Goal: Task Accomplishment & Management: Use online tool/utility

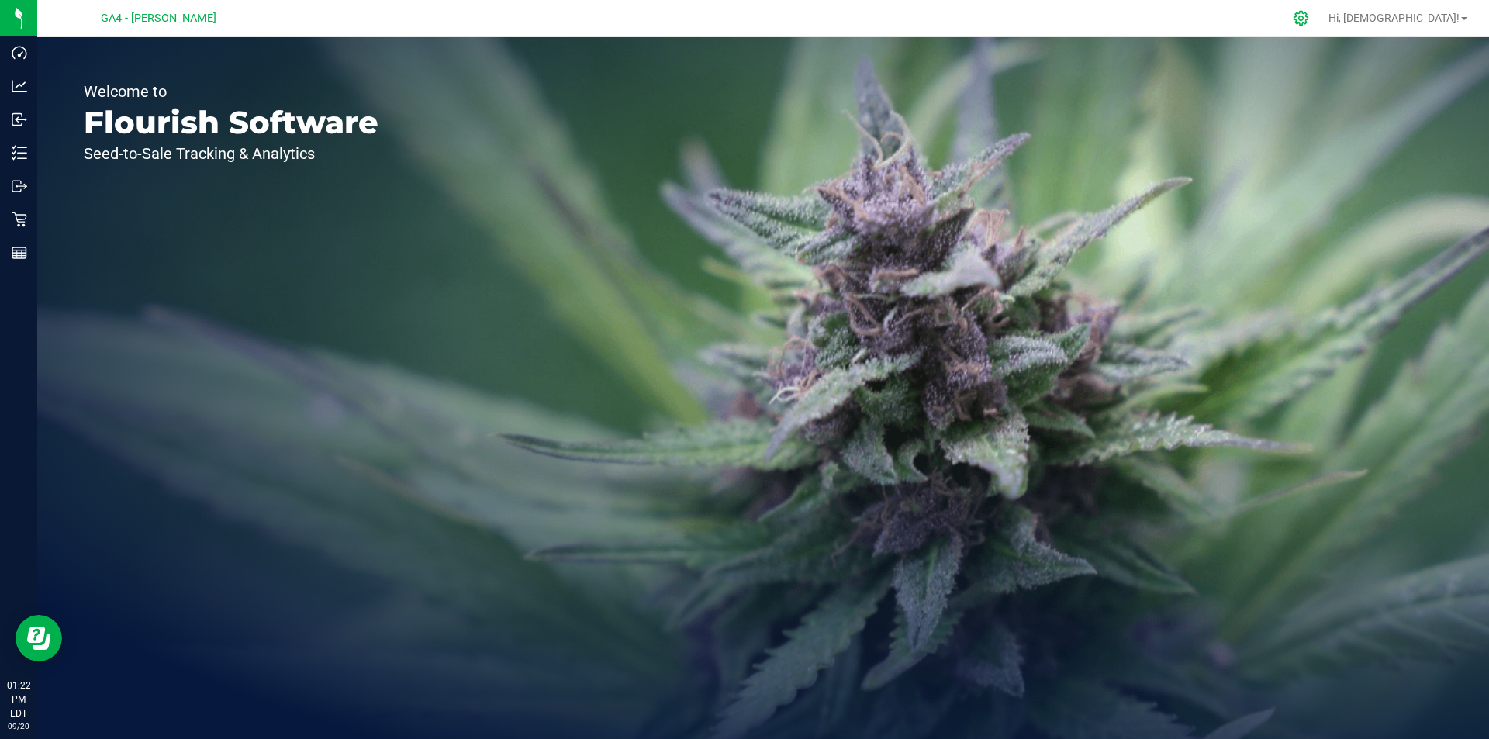
click at [1309, 18] on icon at bounding box center [1301, 18] width 16 height 16
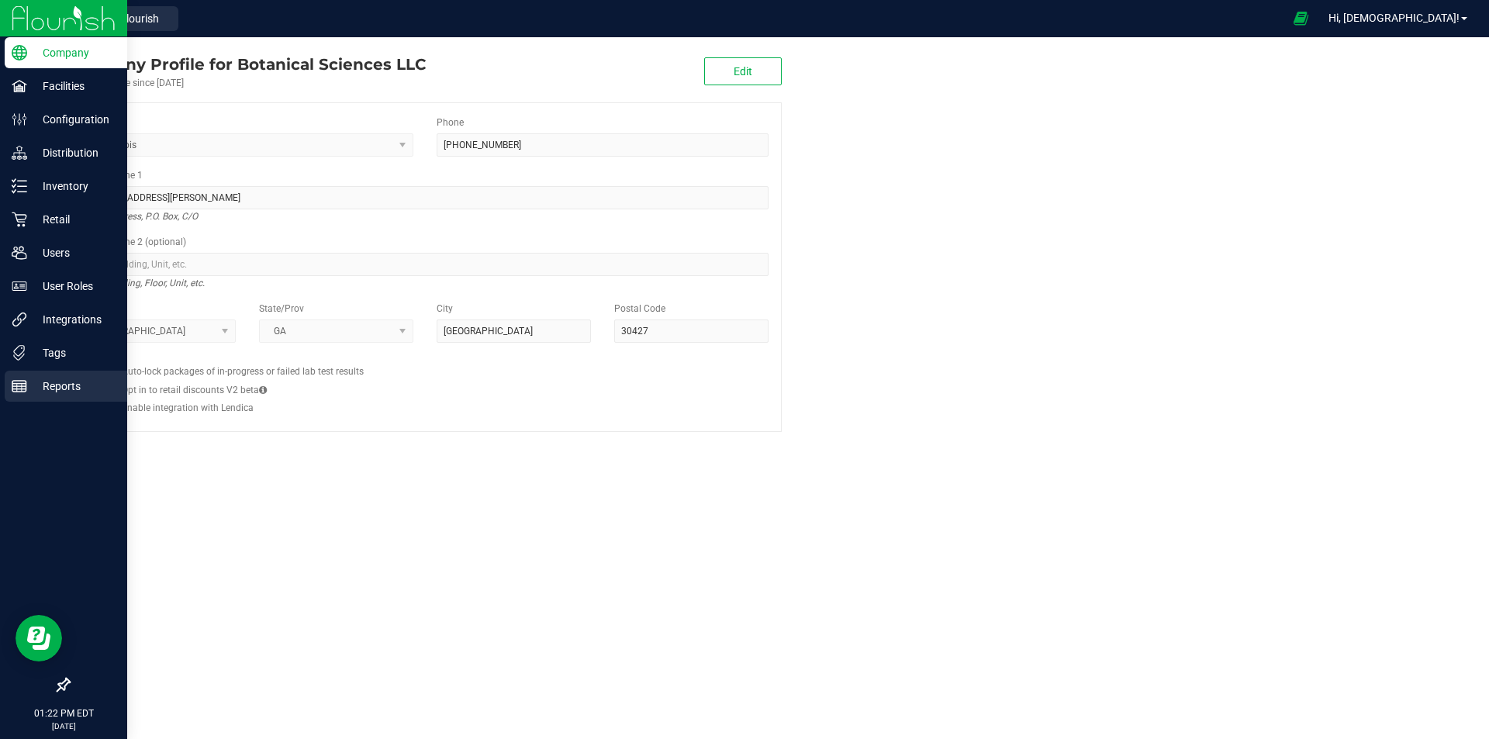
click at [26, 377] on div "Reports" at bounding box center [66, 386] width 123 height 31
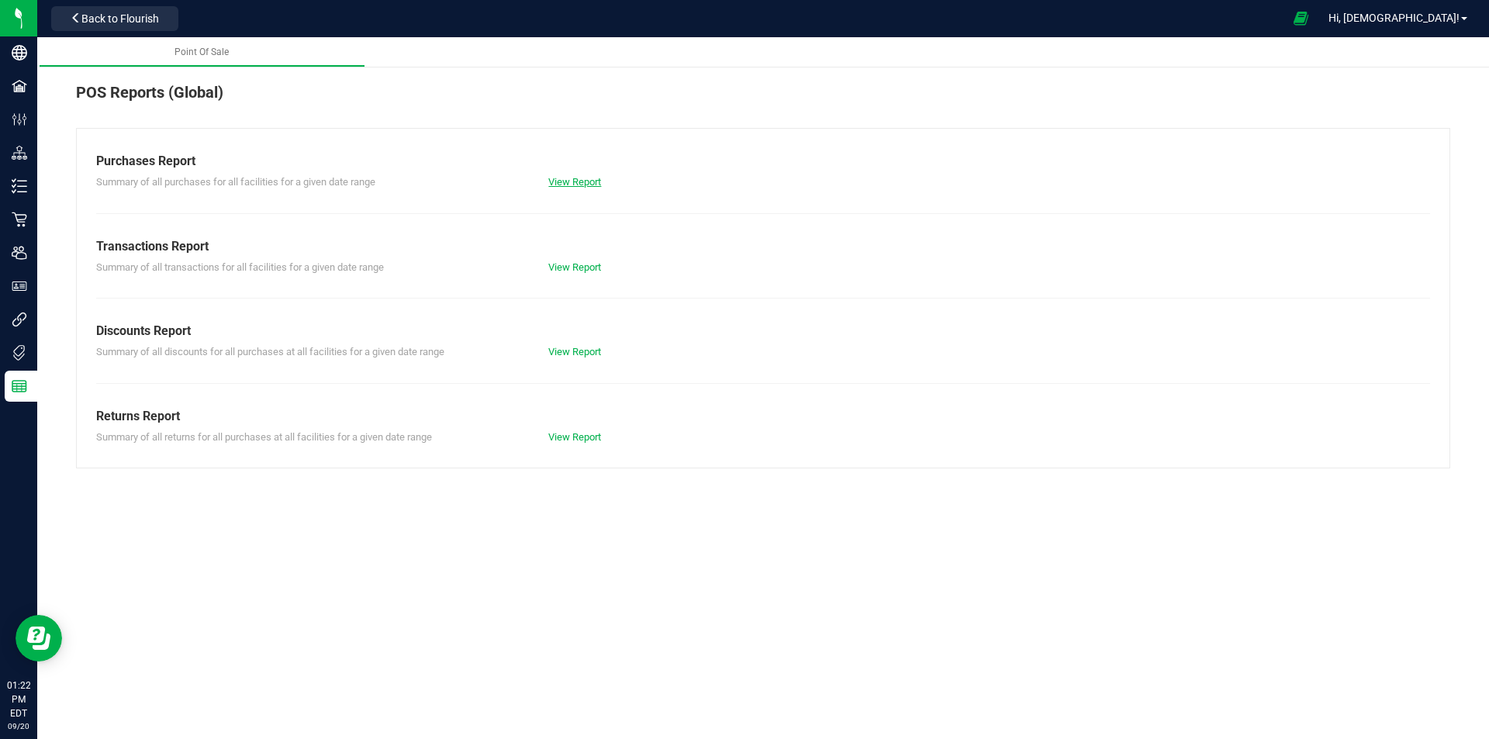
click at [573, 180] on link "View Report" at bounding box center [574, 182] width 53 height 12
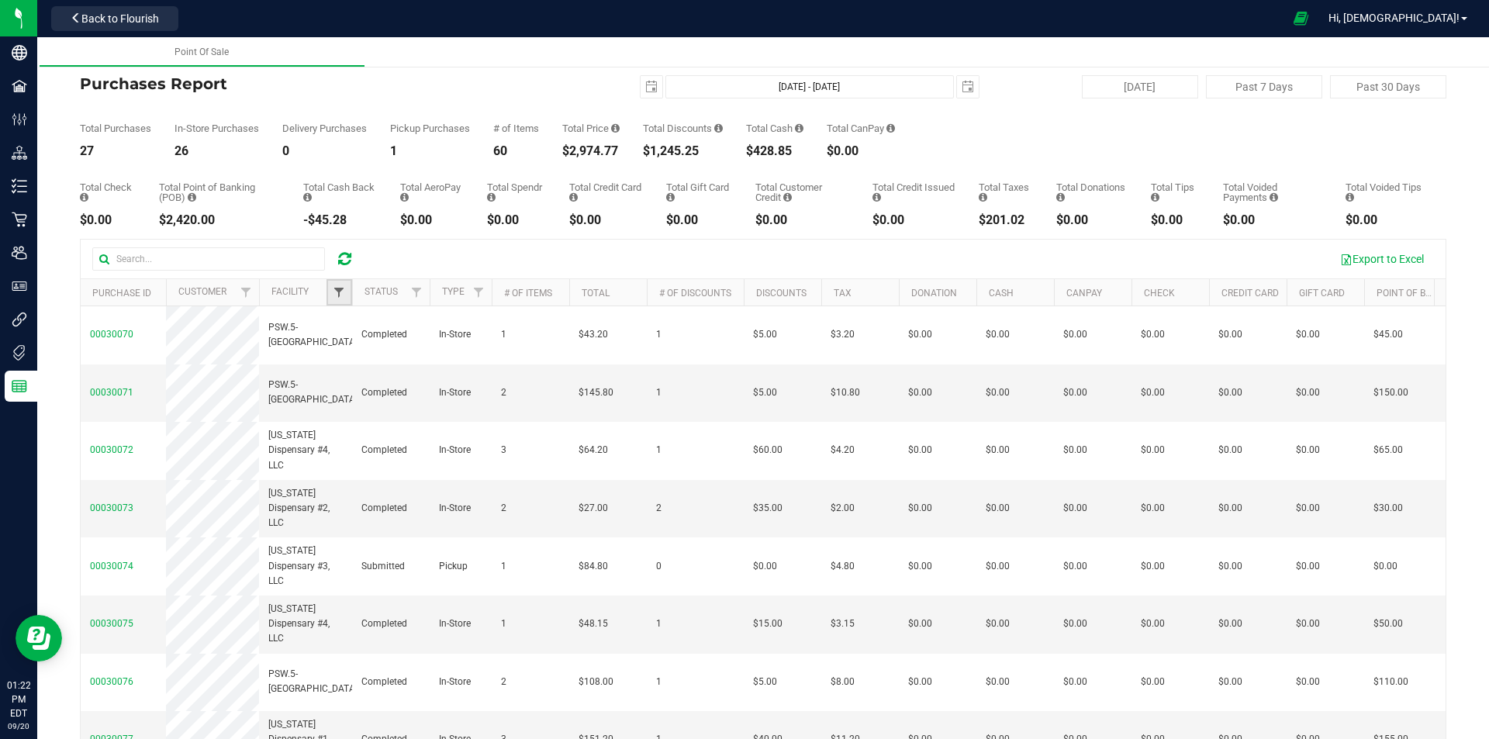
click at [339, 290] on span "Filter" at bounding box center [339, 292] width 12 height 12
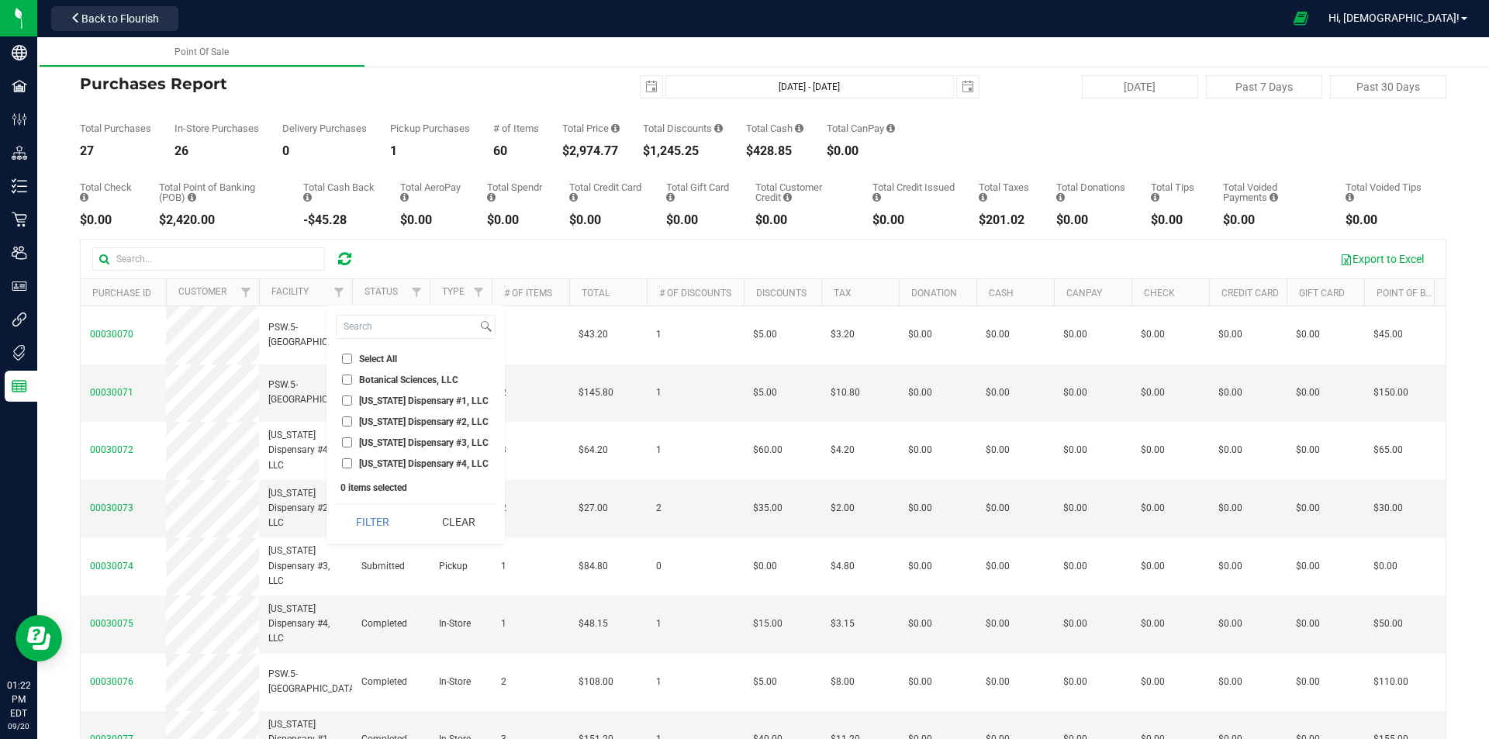
click at [345, 402] on input "Georgia Dispensary #1, LLC" at bounding box center [347, 400] width 10 height 10
click at [364, 523] on button "Filter" at bounding box center [373, 522] width 74 height 34
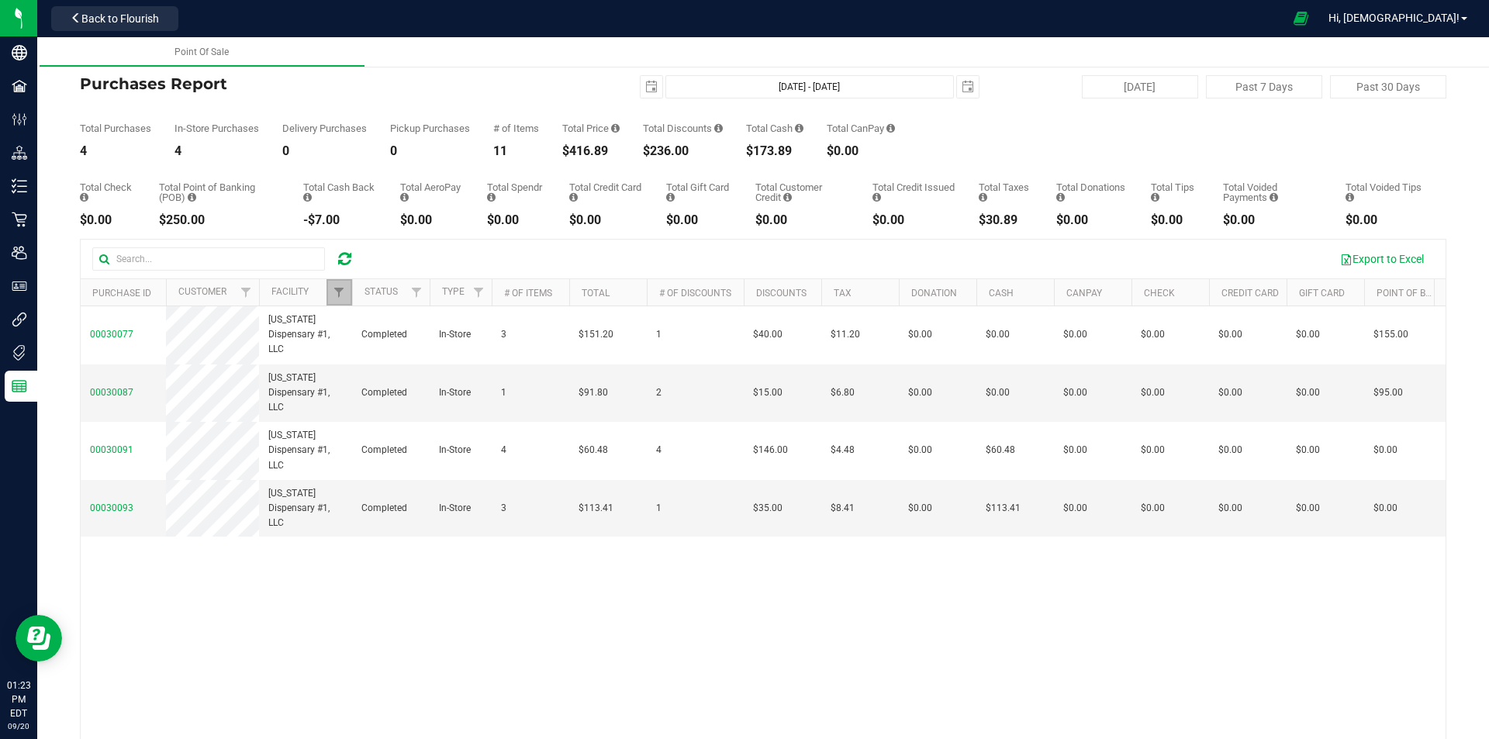
click at [340, 285] on link "Filter" at bounding box center [339, 292] width 26 height 26
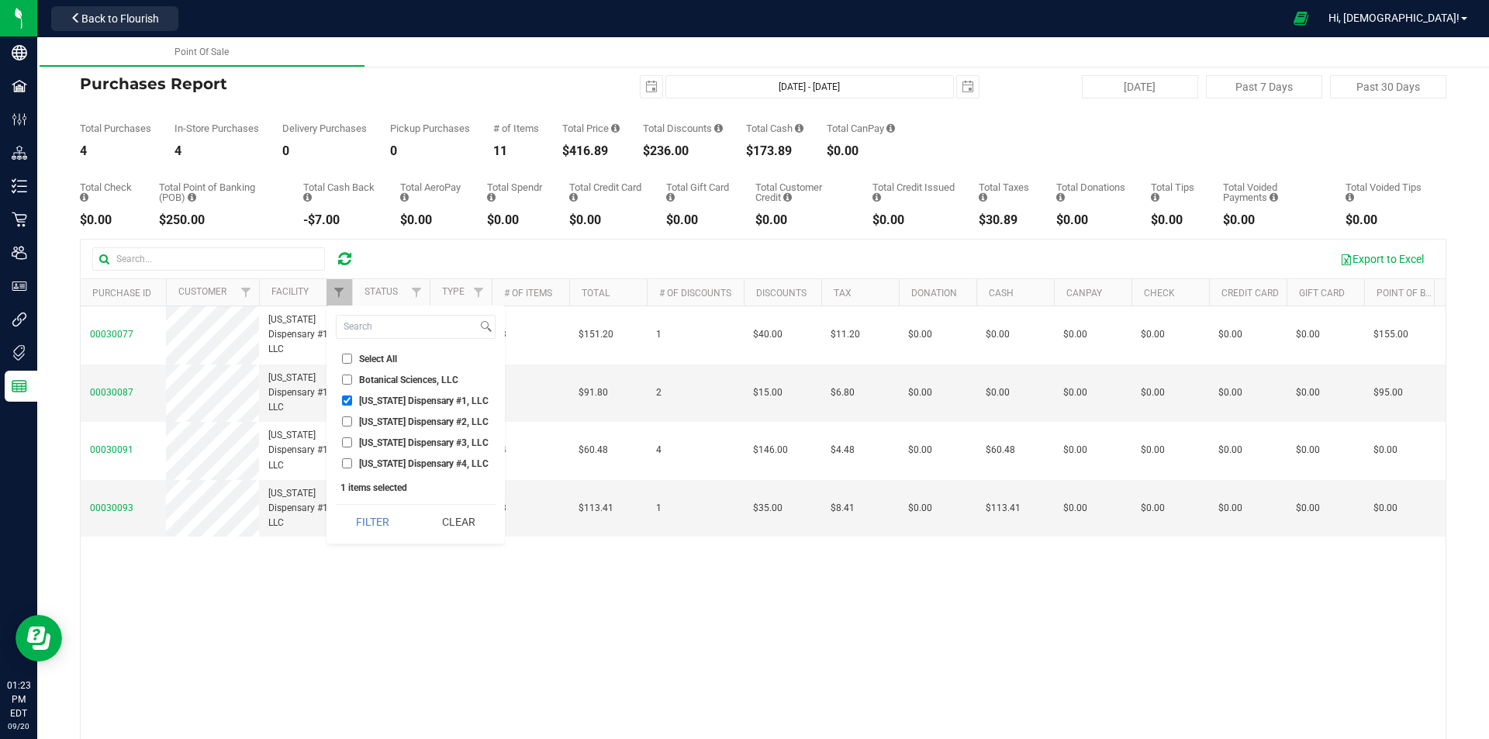
click at [345, 402] on input "Georgia Dispensary #1, LLC" at bounding box center [347, 400] width 10 height 10
checkbox input "false"
click at [347, 423] on input "Georgia Dispensary #2, LLC" at bounding box center [347, 421] width 10 height 10
click at [366, 520] on button "Filter" at bounding box center [373, 522] width 74 height 34
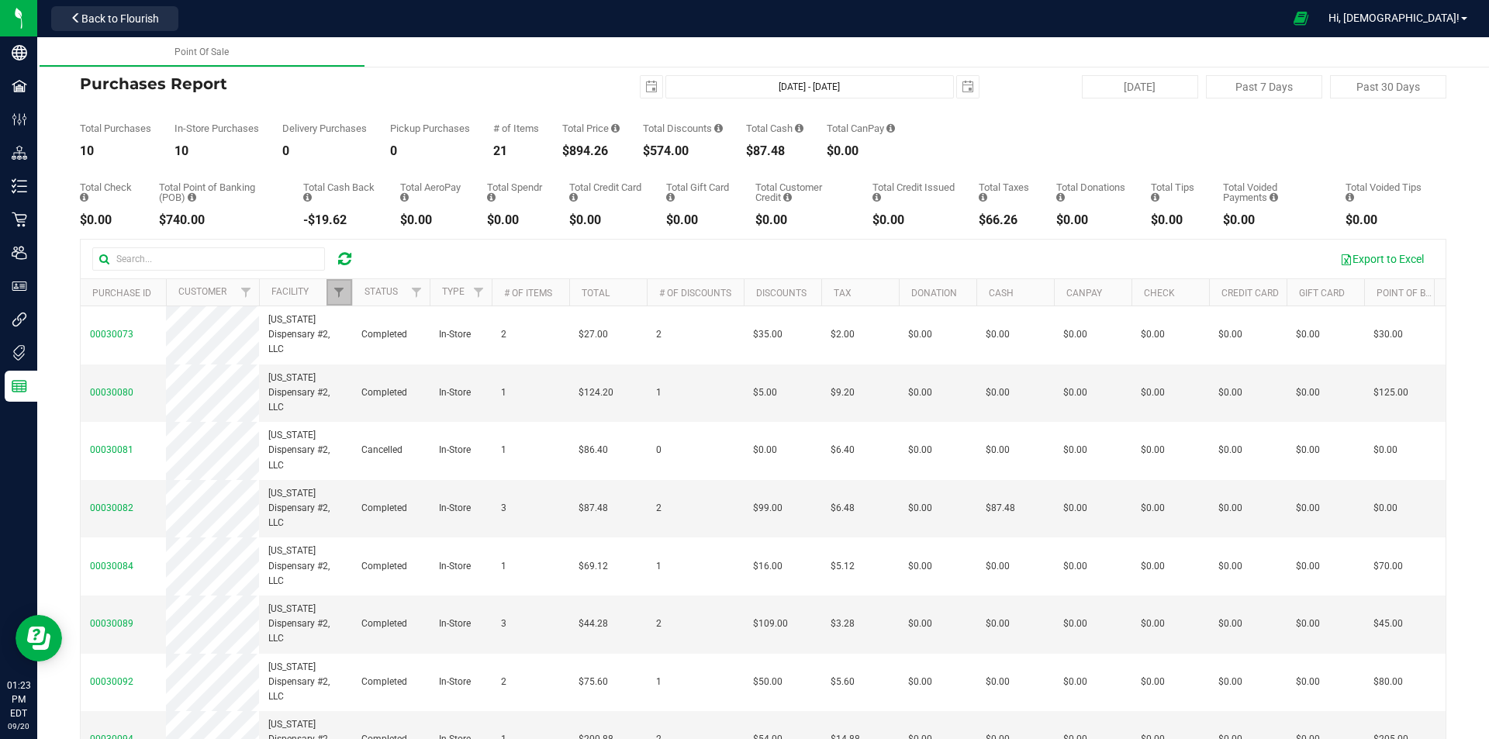
click at [344, 285] on link "Filter" at bounding box center [339, 292] width 26 height 26
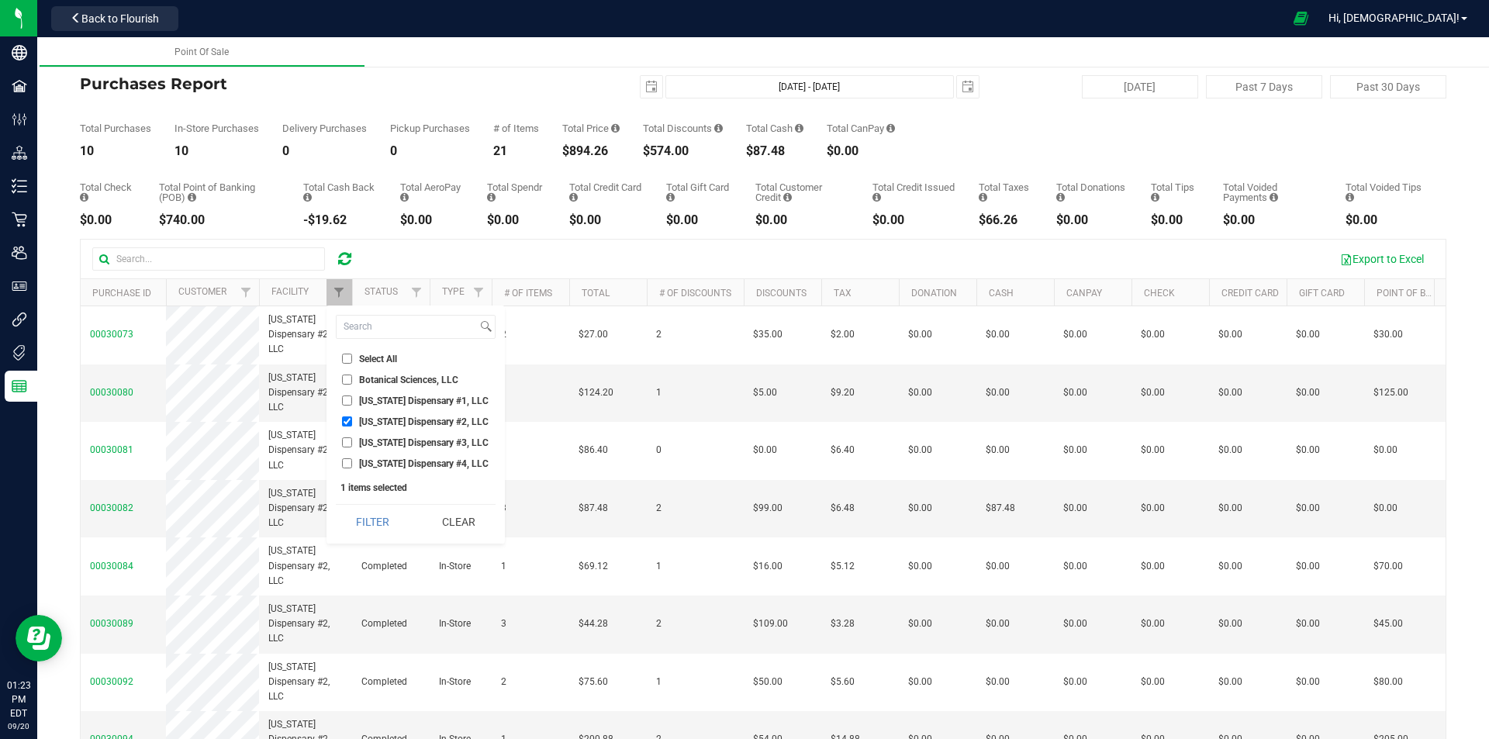
click at [348, 420] on input "Georgia Dispensary #2, LLC" at bounding box center [347, 421] width 10 height 10
checkbox input "false"
click at [348, 444] on input "Georgia Dispensary #3, LLC" at bounding box center [347, 442] width 10 height 10
click at [376, 523] on button "Filter" at bounding box center [373, 522] width 74 height 34
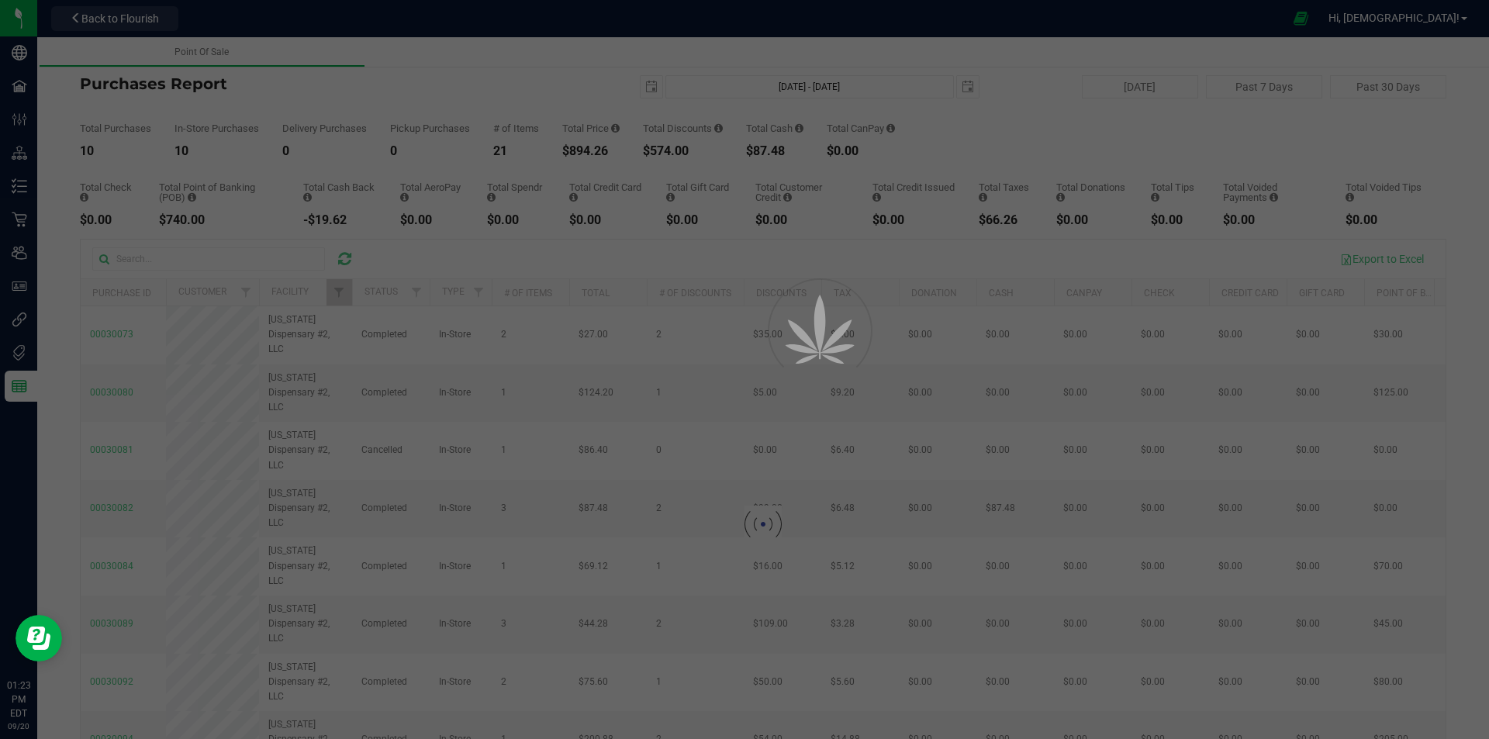
checkbox input "true"
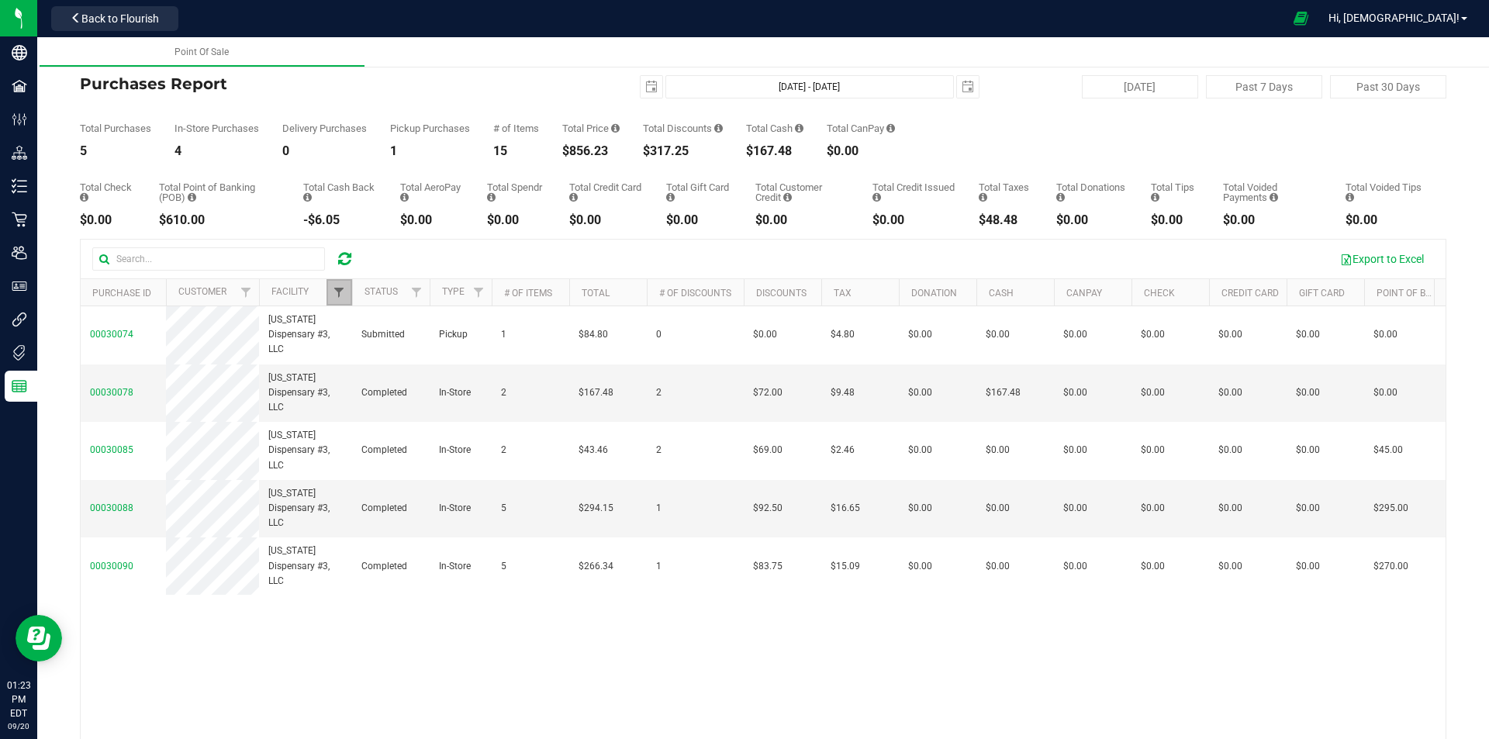
click at [338, 292] on span "Filter" at bounding box center [339, 292] width 12 height 12
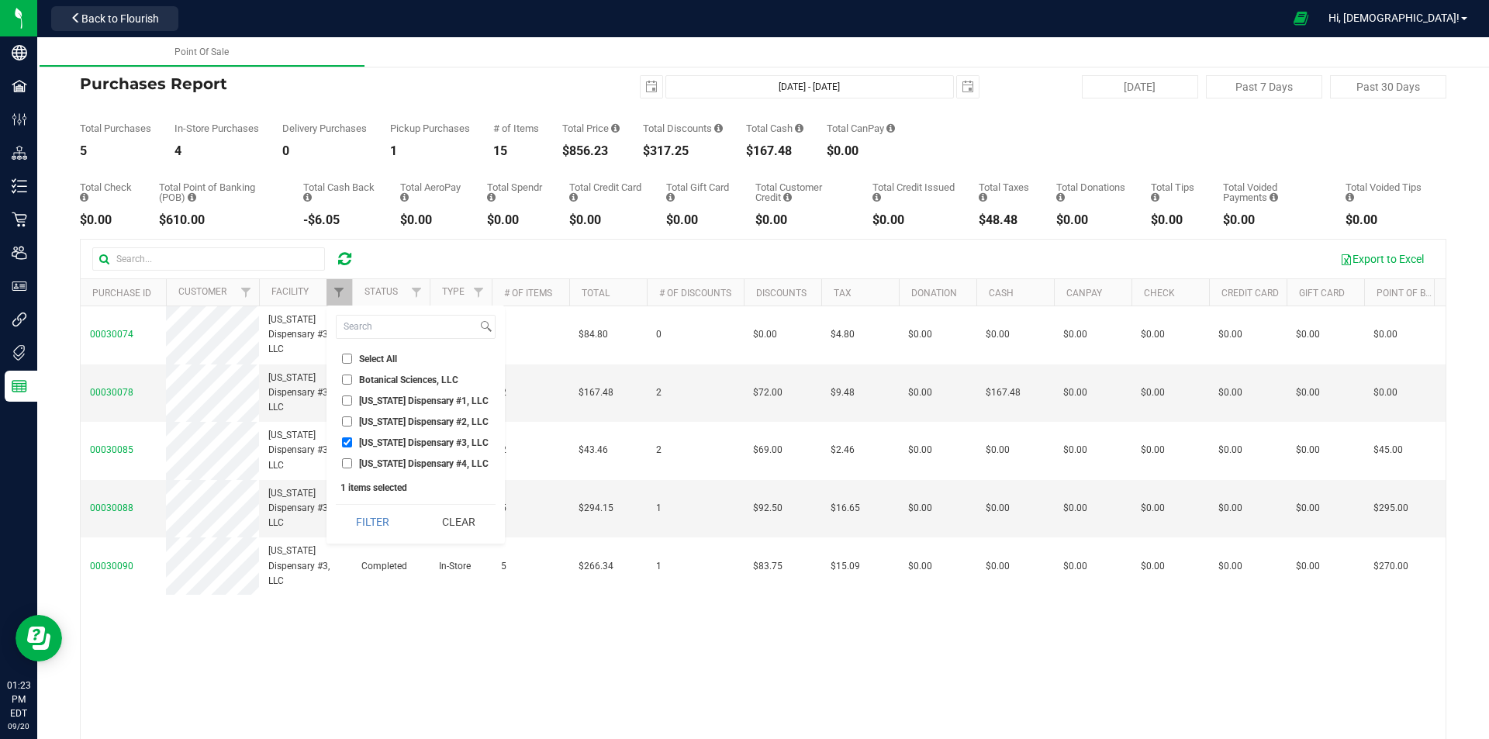
click at [344, 462] on input "Georgia Dispensary #4, LLC" at bounding box center [347, 463] width 10 height 10
checkbox input "true"
click at [345, 441] on input "Georgia Dispensary #3, LLC" at bounding box center [347, 442] width 10 height 10
checkbox input "false"
click at [368, 516] on button "Filter" at bounding box center [373, 522] width 74 height 34
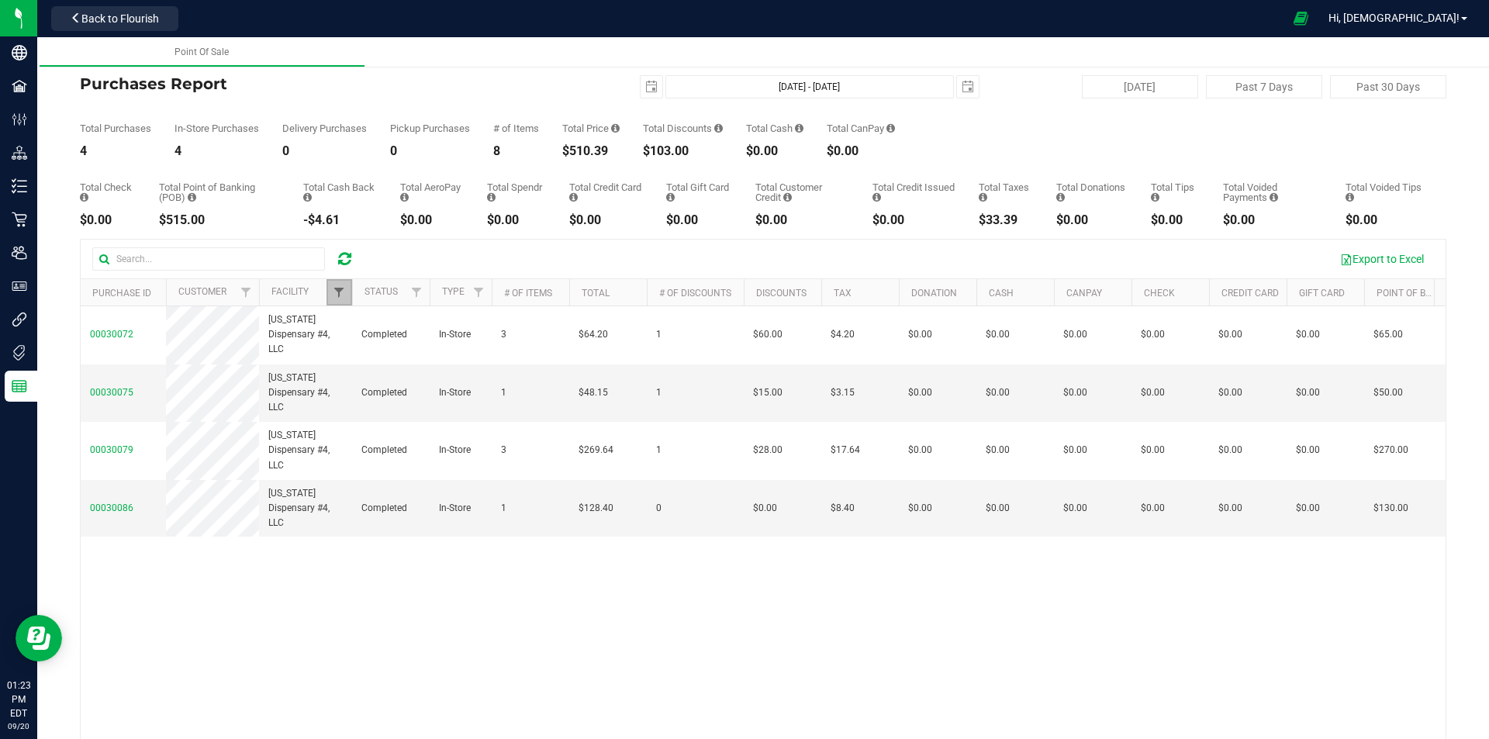
click at [335, 295] on span "Filter" at bounding box center [339, 292] width 12 height 12
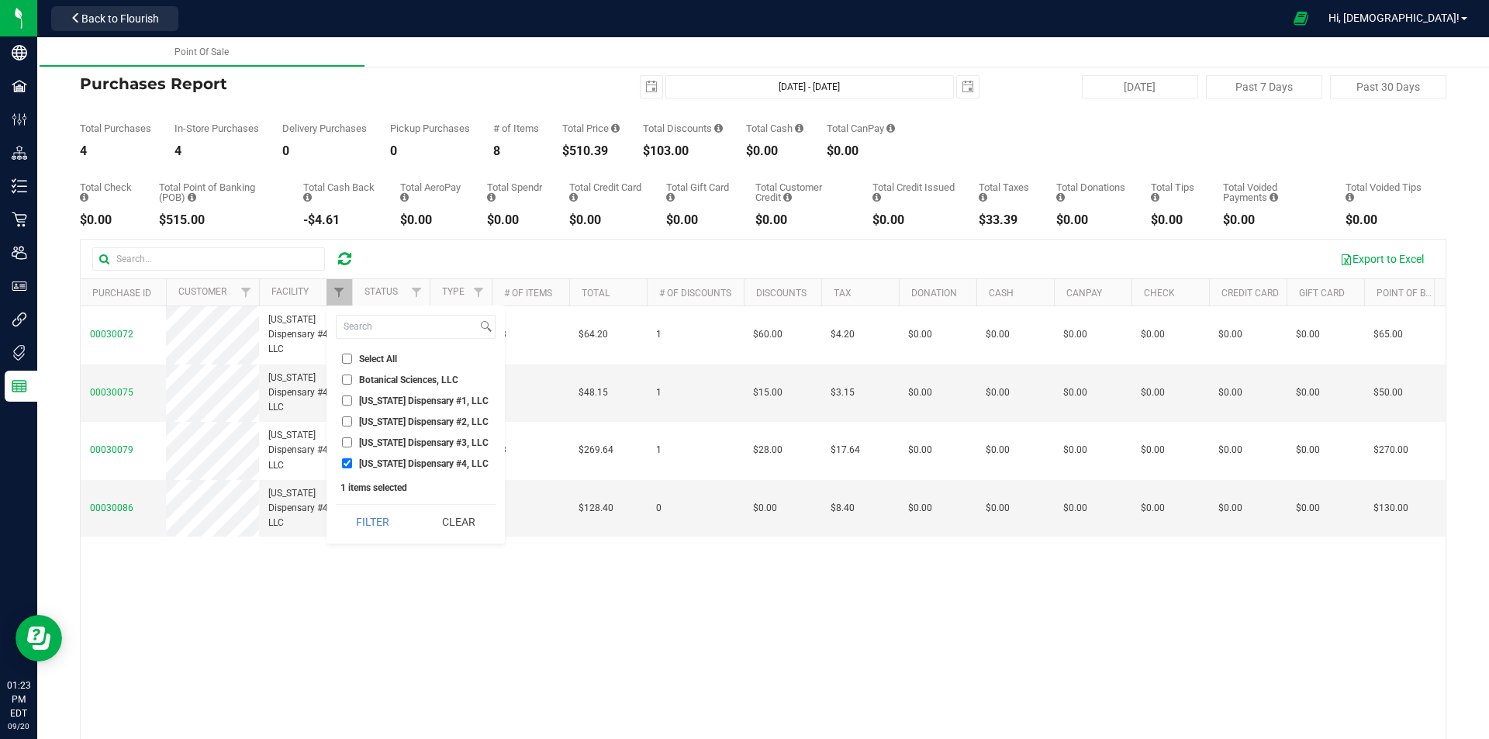
click at [343, 423] on input "Georgia Dispensary #2, LLC" at bounding box center [347, 421] width 10 height 10
checkbox input "true"
click at [345, 464] on input "Georgia Dispensary #4, LLC" at bounding box center [347, 463] width 10 height 10
checkbox input "false"
click at [371, 517] on button "Filter" at bounding box center [373, 522] width 74 height 34
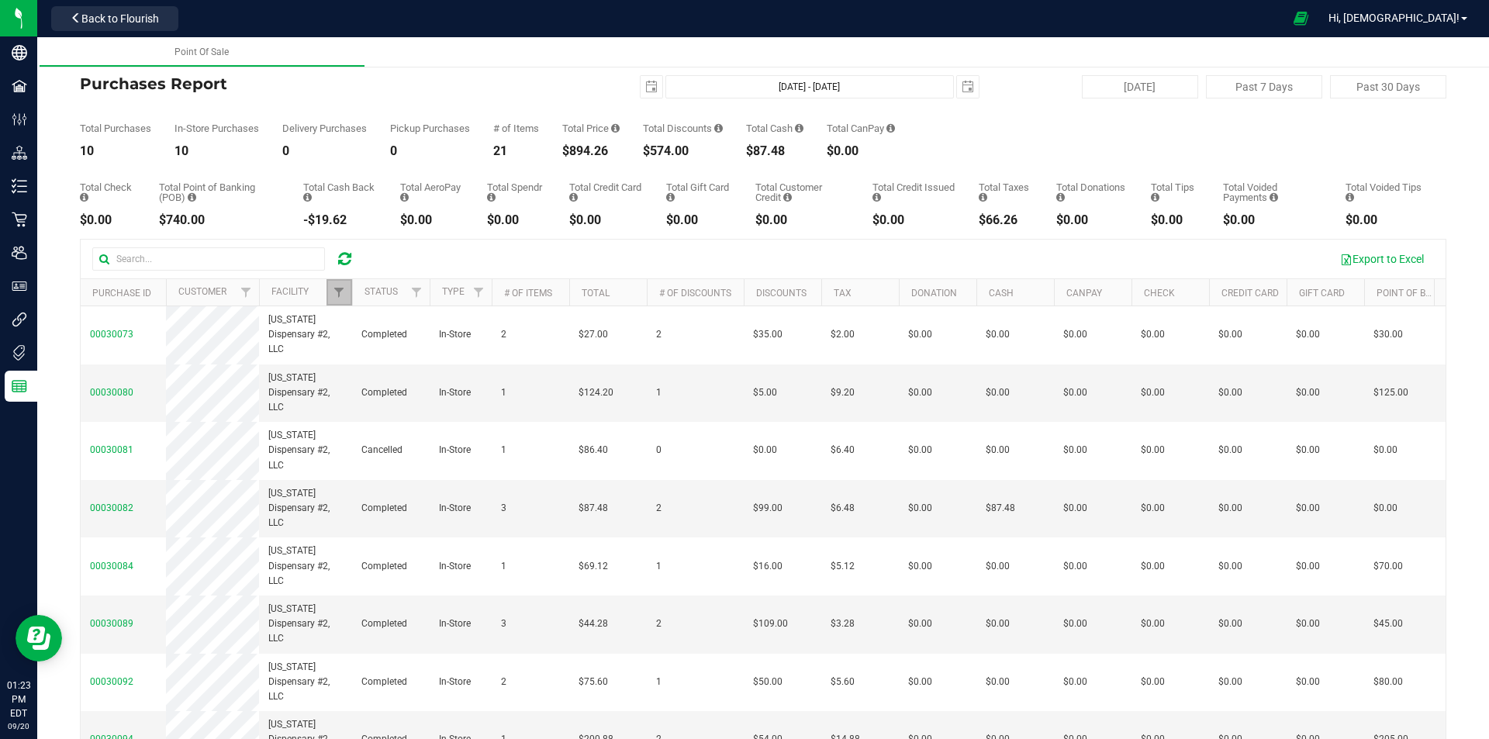
click at [342, 284] on link "Filter" at bounding box center [339, 292] width 26 height 26
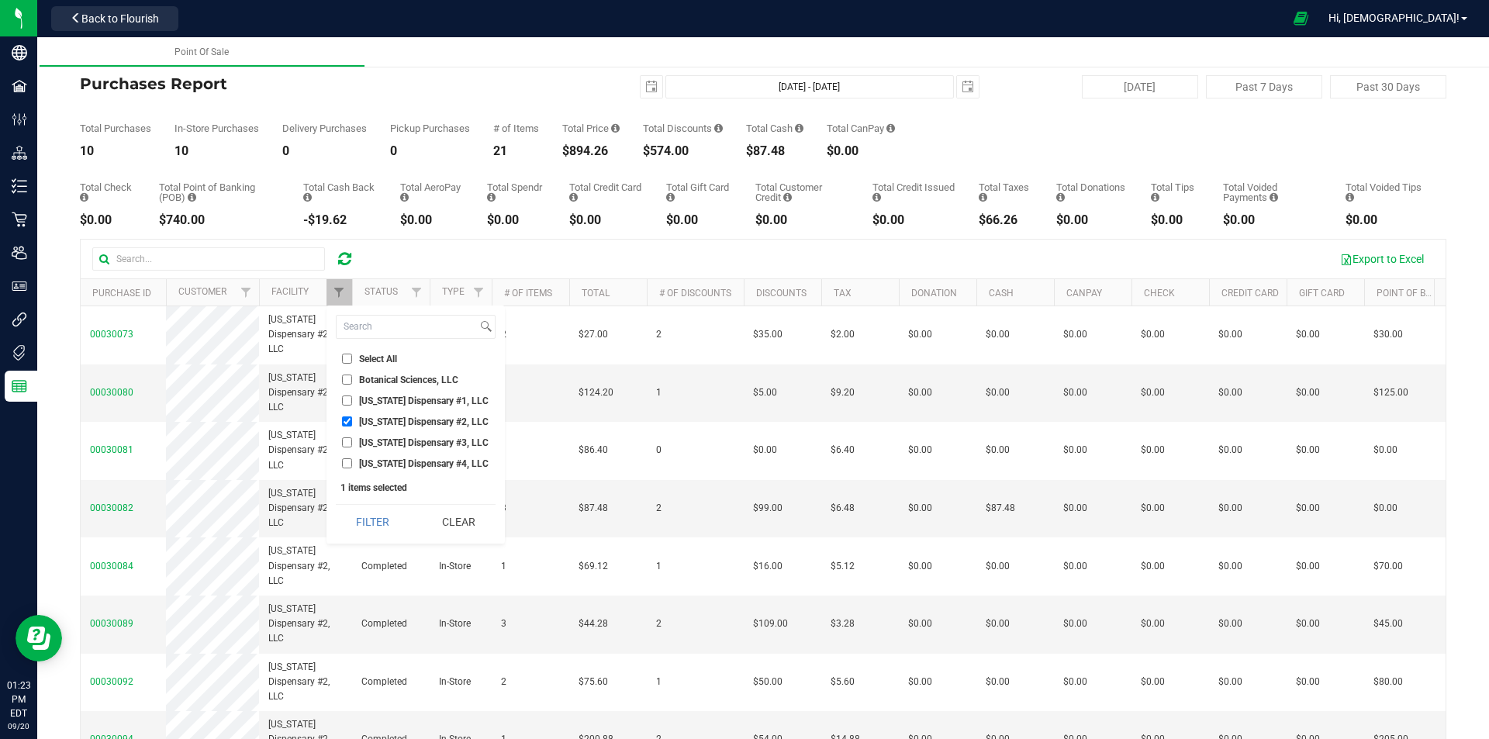
click at [347, 416] on li "Georgia Dispensary #2, LLC" at bounding box center [416, 421] width 160 height 16
click at [350, 418] on input "Georgia Dispensary #2, LLC" at bounding box center [347, 421] width 10 height 10
checkbox input "false"
click at [348, 402] on input "Georgia Dispensary #1, LLC" at bounding box center [347, 400] width 10 height 10
click at [385, 518] on button "Filter" at bounding box center [373, 522] width 74 height 34
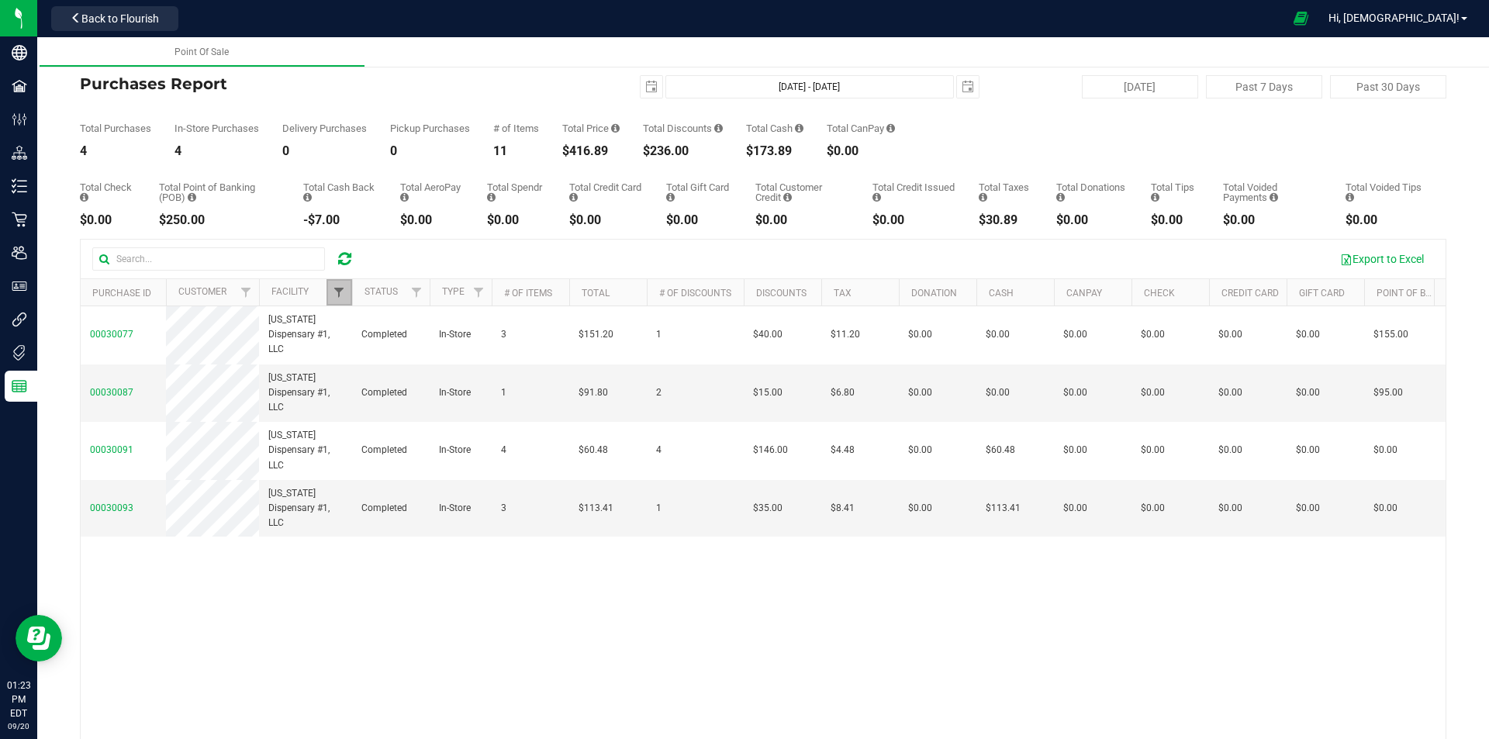
click at [336, 292] on span "Filter" at bounding box center [339, 292] width 12 height 12
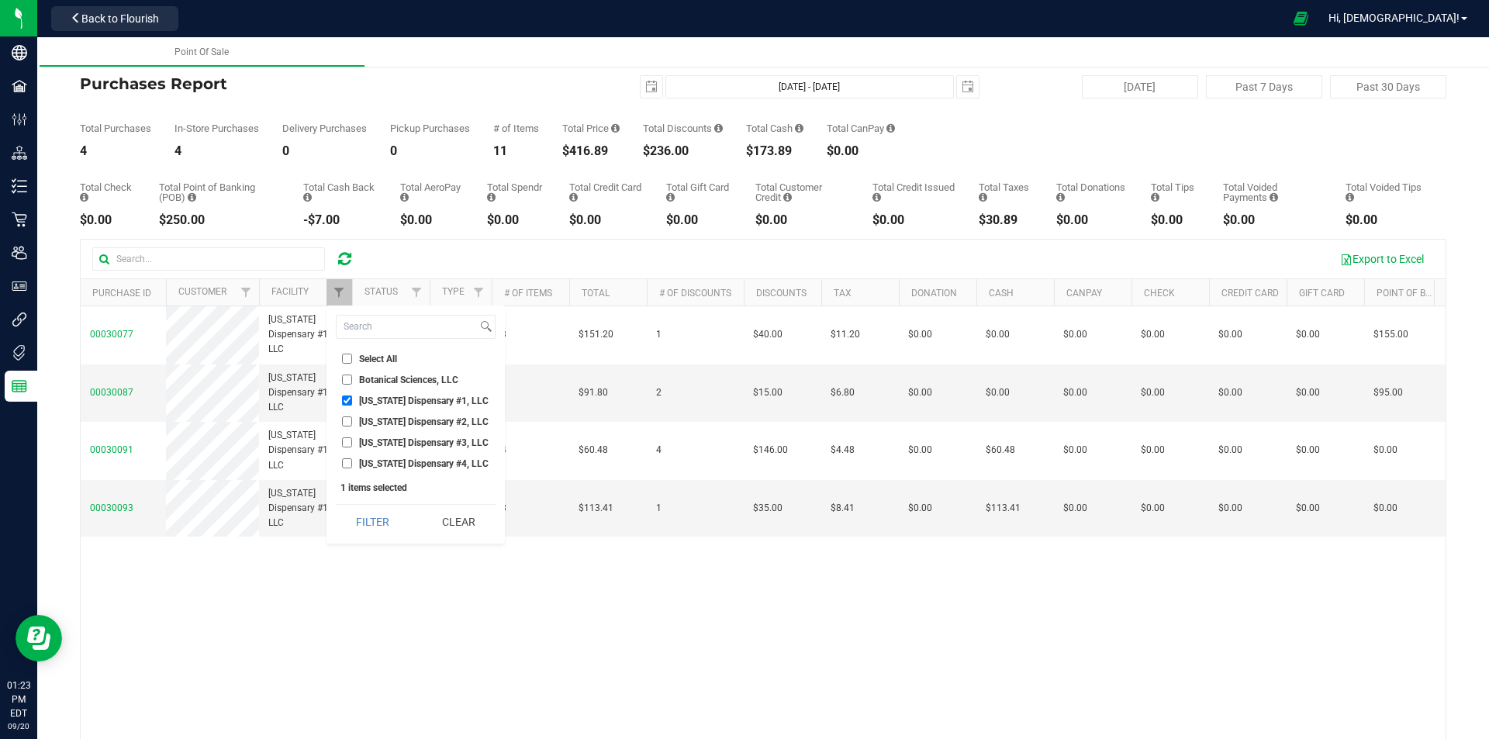
click at [350, 401] on input "Georgia Dispensary #1, LLC" at bounding box center [347, 400] width 10 height 10
checkbox input "false"
click at [345, 461] on input "Georgia Dispensary #4, LLC" at bounding box center [347, 463] width 10 height 10
checkbox input "true"
click at [367, 516] on button "Filter" at bounding box center [373, 522] width 74 height 34
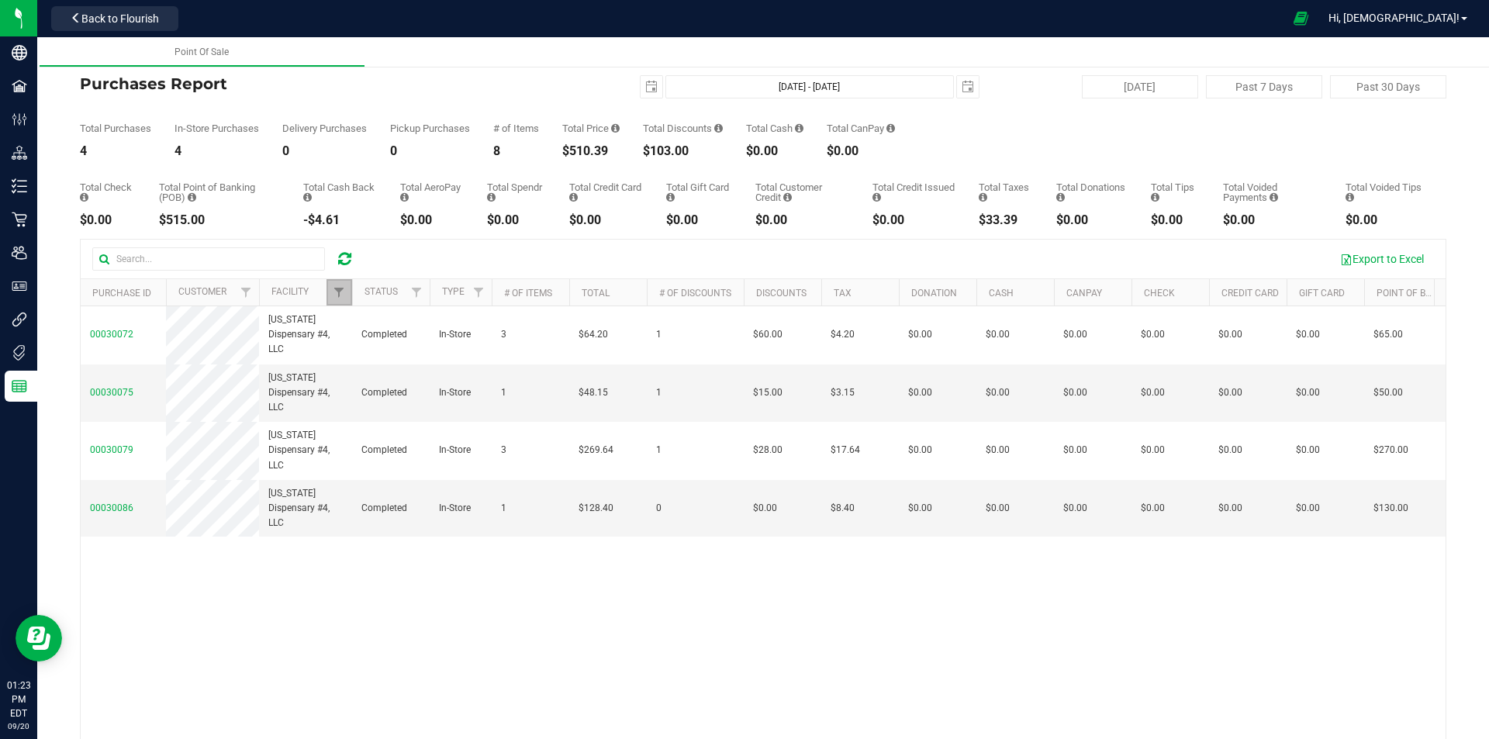
click at [329, 288] on link "Filter" at bounding box center [339, 292] width 26 height 26
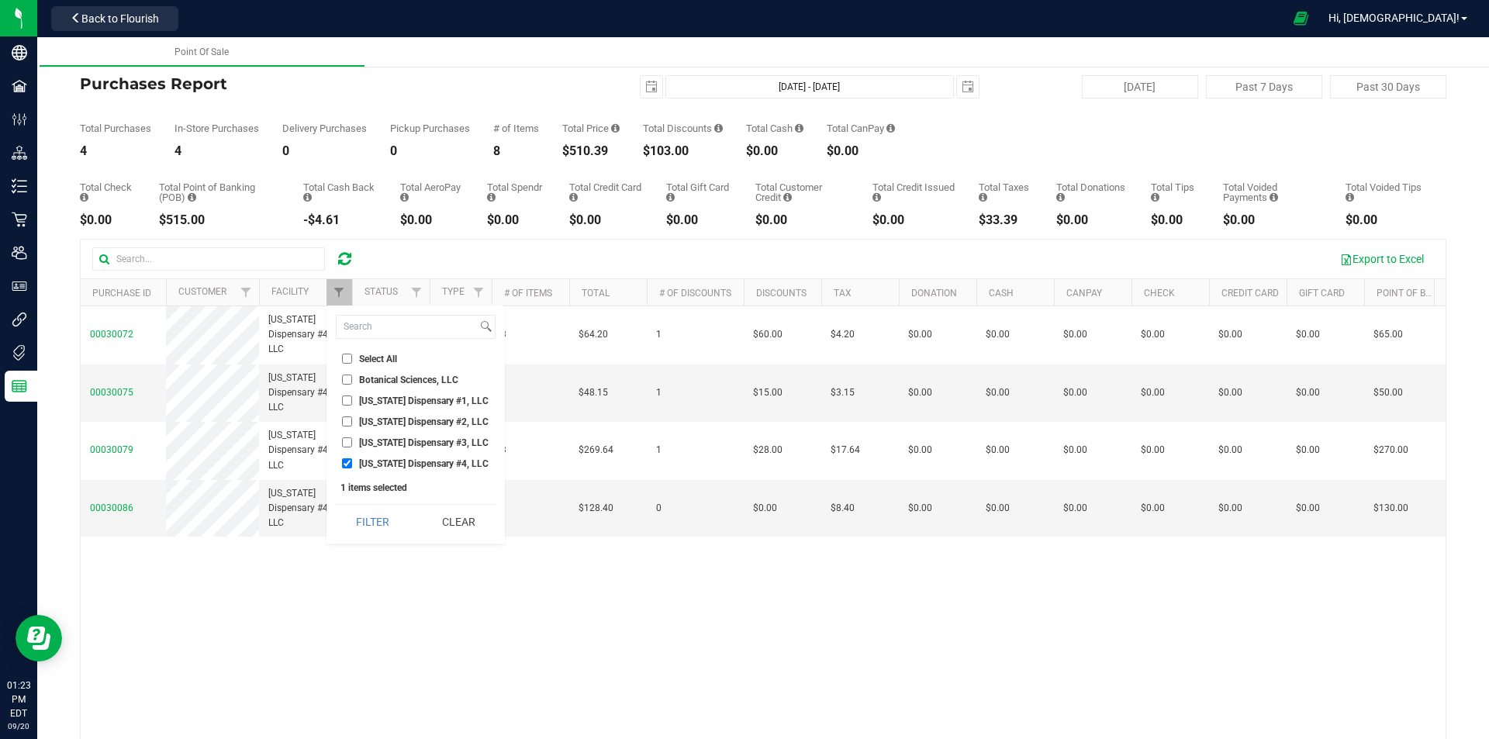
click at [347, 445] on input "Georgia Dispensary #3, LLC" at bounding box center [347, 442] width 10 height 10
checkbox input "true"
click at [348, 460] on input "Georgia Dispensary #4, LLC" at bounding box center [347, 463] width 10 height 10
checkbox input "false"
click at [368, 518] on button "Filter" at bounding box center [373, 522] width 74 height 34
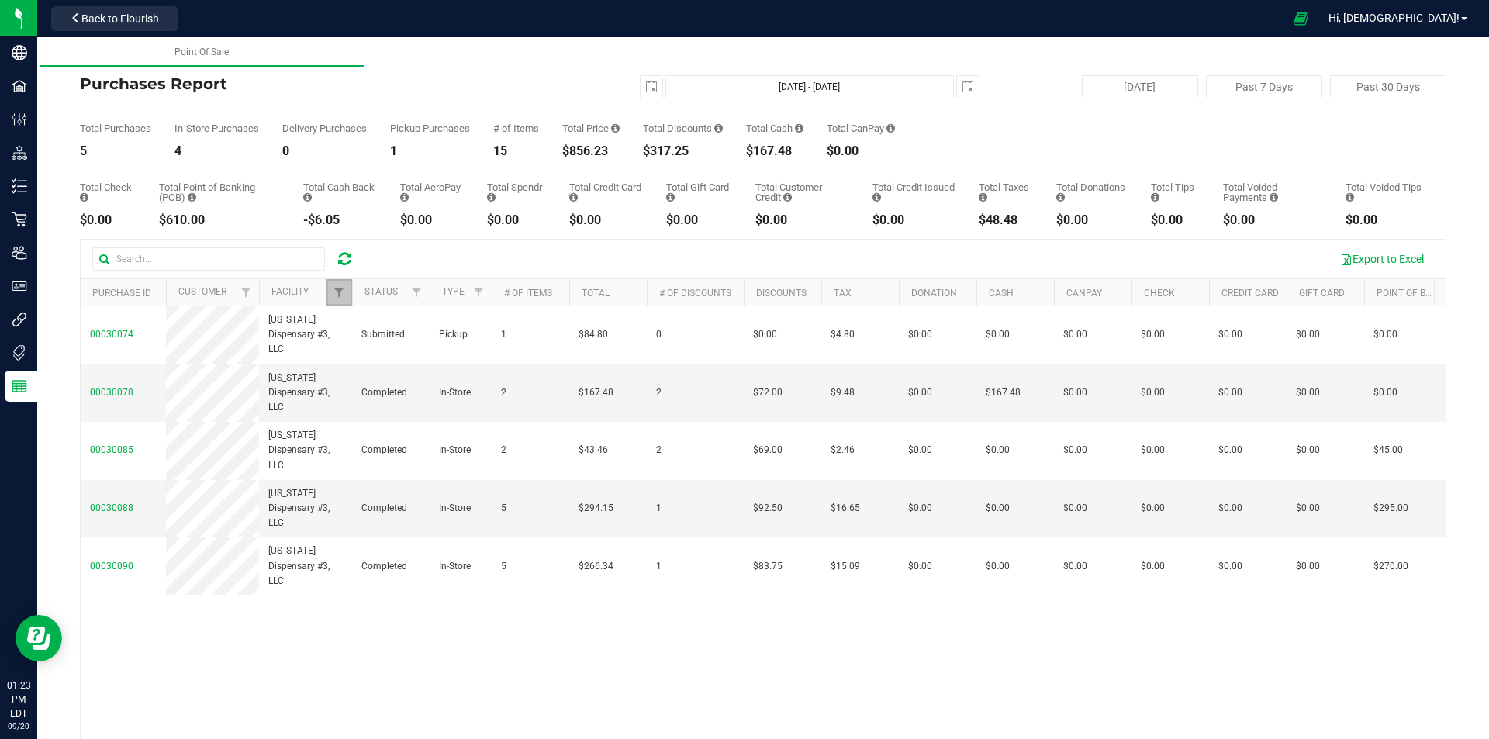
click at [340, 282] on link "Filter" at bounding box center [339, 292] width 26 height 26
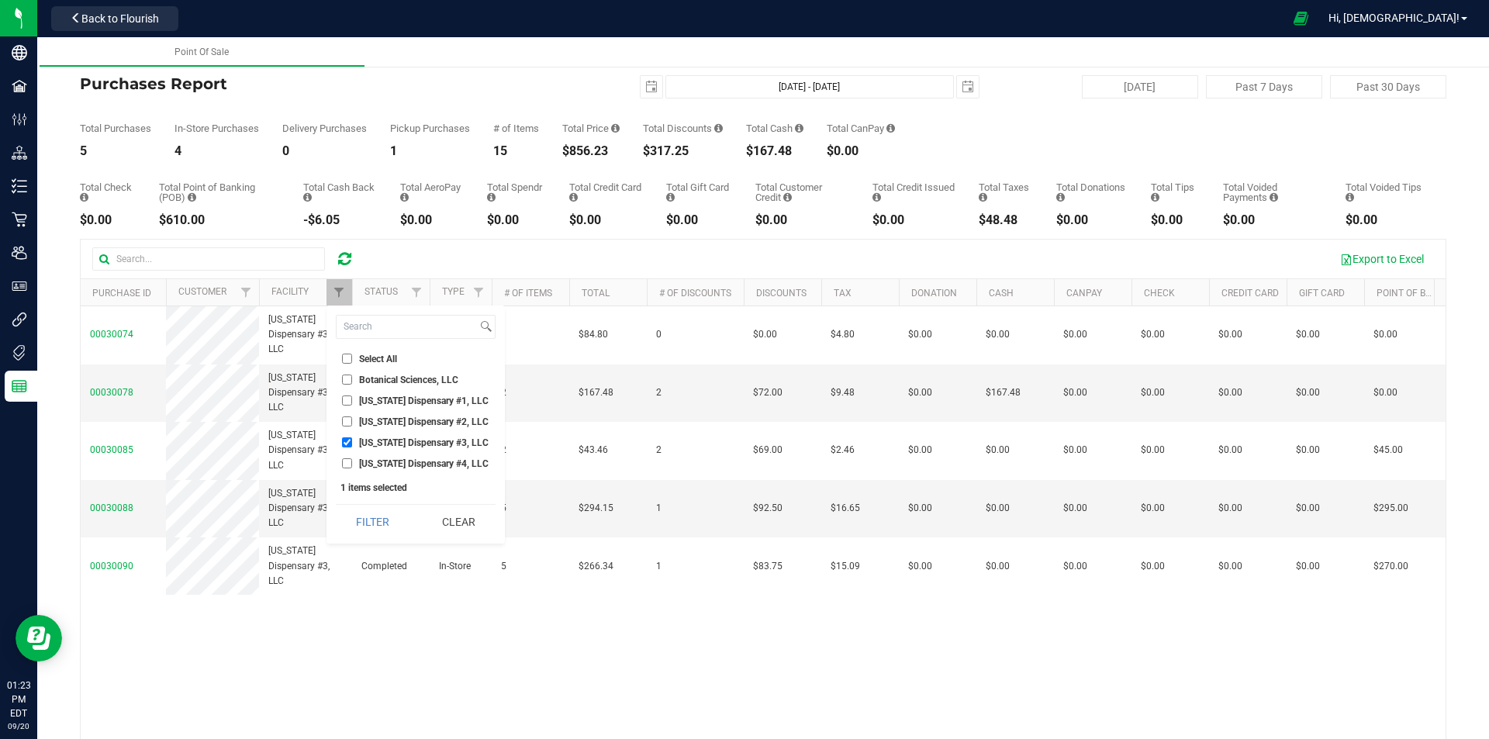
click at [349, 440] on input "Georgia Dispensary #3, LLC" at bounding box center [347, 442] width 10 height 10
checkbox input "false"
click at [349, 423] on input "Georgia Dispensary #2, LLC" at bounding box center [347, 421] width 10 height 10
checkbox input "true"
click at [358, 515] on button "Filter" at bounding box center [373, 522] width 74 height 34
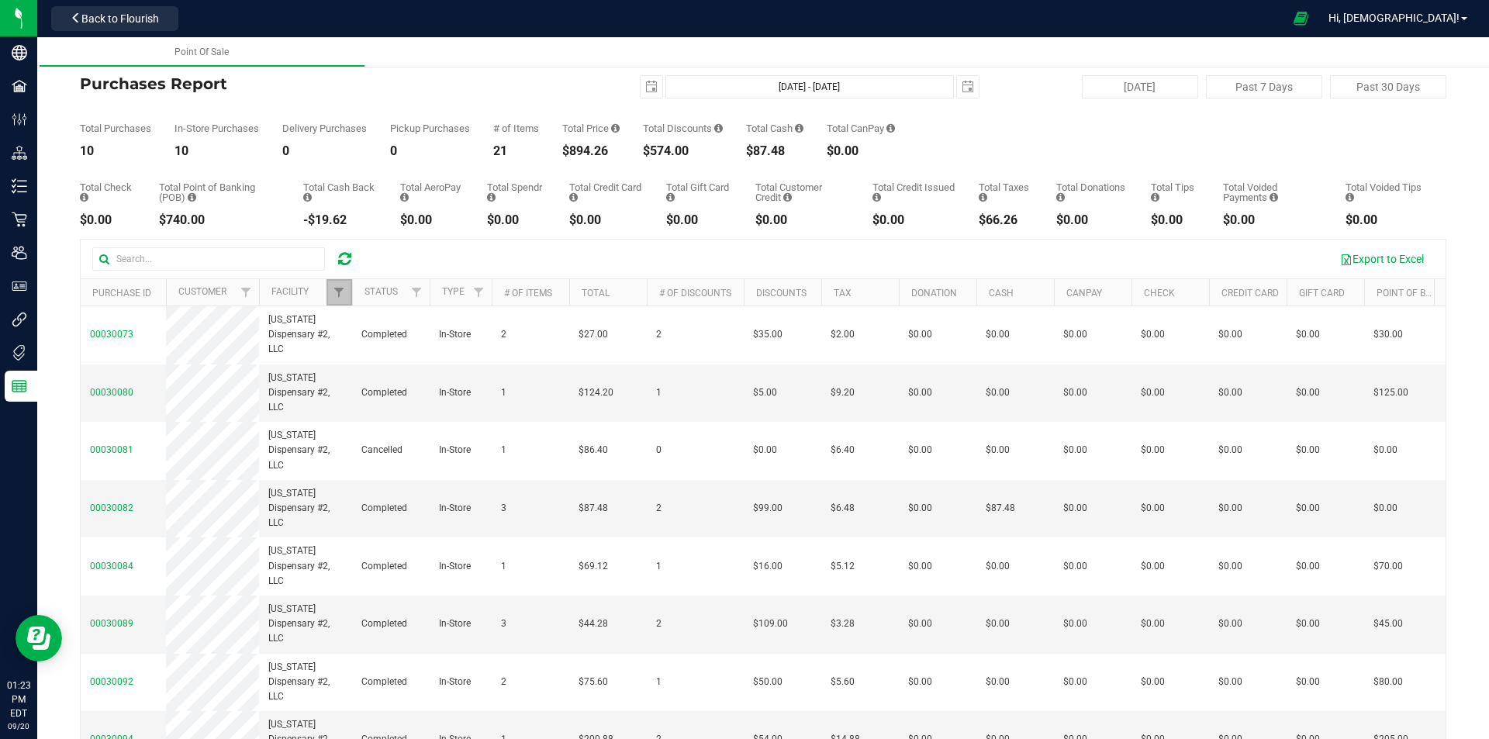
click at [344, 285] on link "Filter" at bounding box center [339, 292] width 26 height 26
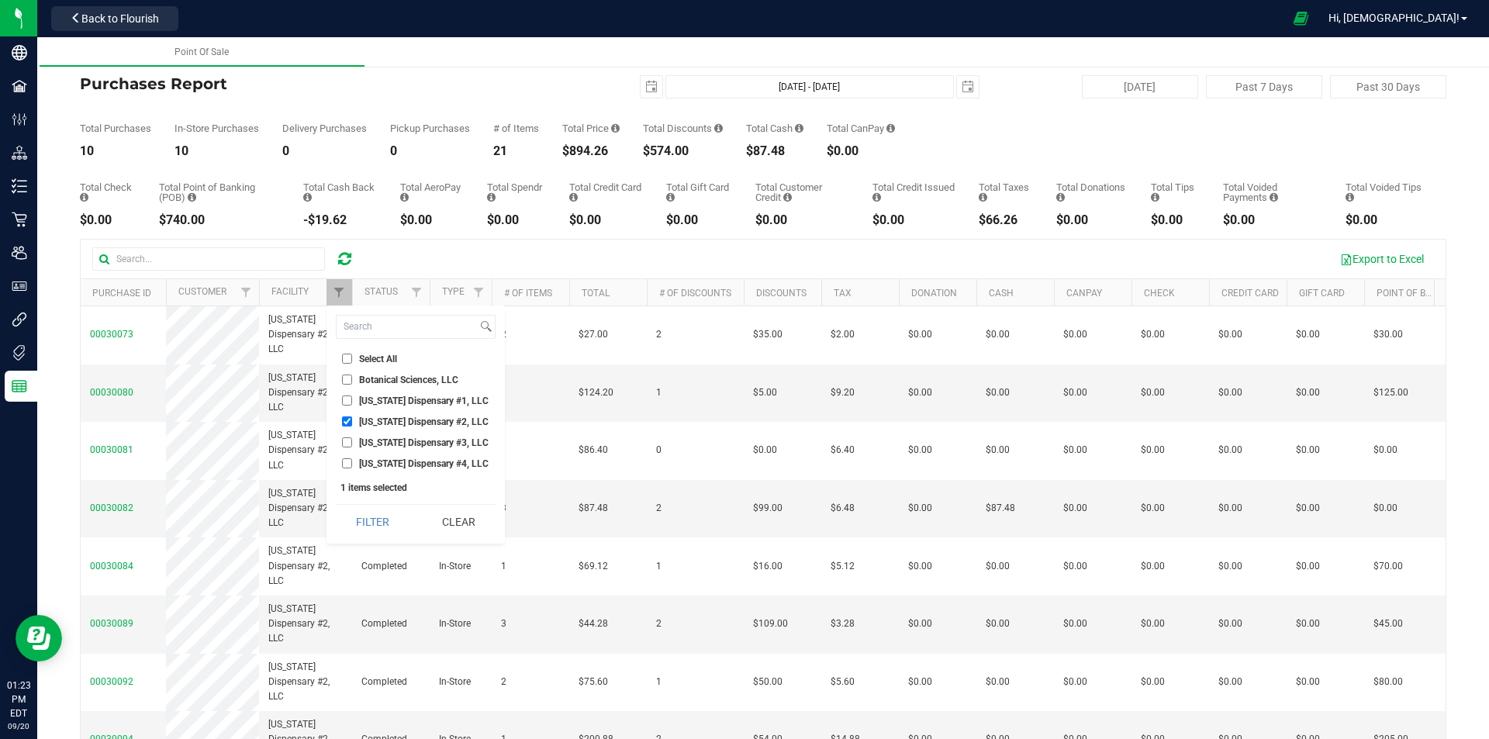
click at [343, 399] on input "Georgia Dispensary #1, LLC" at bounding box center [347, 400] width 10 height 10
checkbox input "true"
click at [346, 419] on input "Georgia Dispensary #2, LLC" at bounding box center [347, 421] width 10 height 10
checkbox input "false"
click at [373, 509] on button "Filter" at bounding box center [373, 522] width 74 height 34
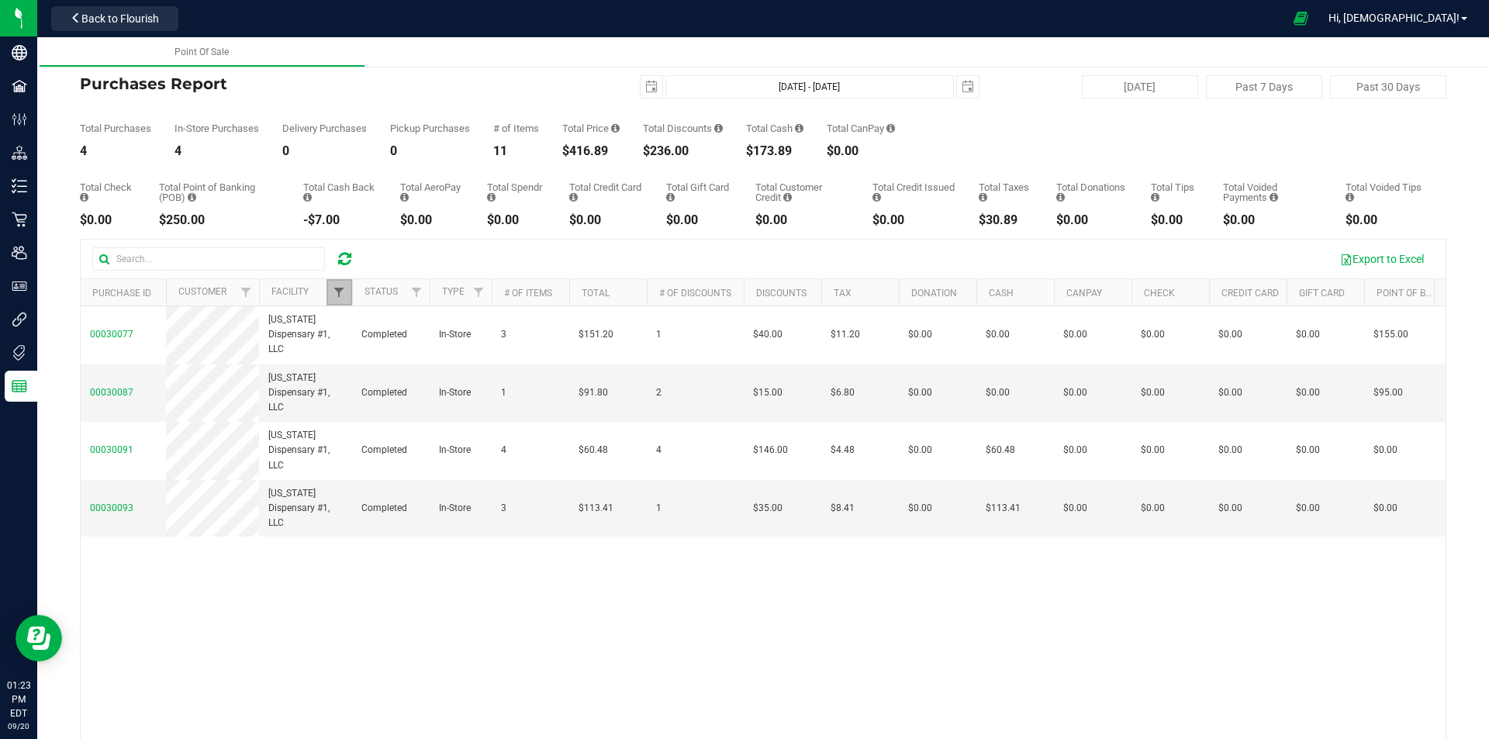
click at [343, 292] on span "Filter" at bounding box center [339, 292] width 12 height 12
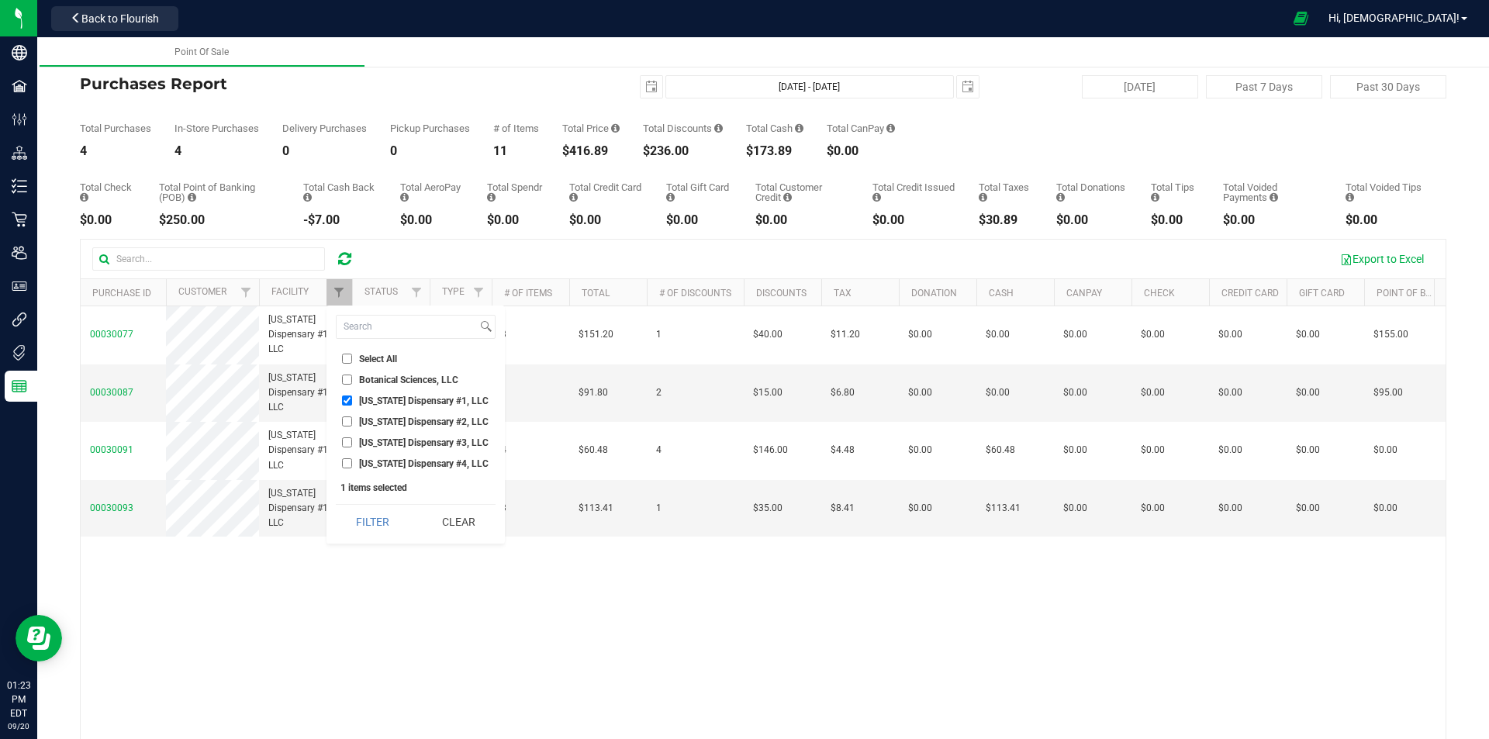
click at [345, 467] on input "Georgia Dispensary #4, LLC" at bounding box center [347, 463] width 10 height 10
checkbox input "true"
click at [345, 395] on li "Georgia Dispensary #1, LLC" at bounding box center [416, 400] width 160 height 16
click at [345, 405] on input "Georgia Dispensary #1, LLC" at bounding box center [347, 400] width 10 height 10
click at [366, 525] on button "Filter" at bounding box center [373, 522] width 74 height 34
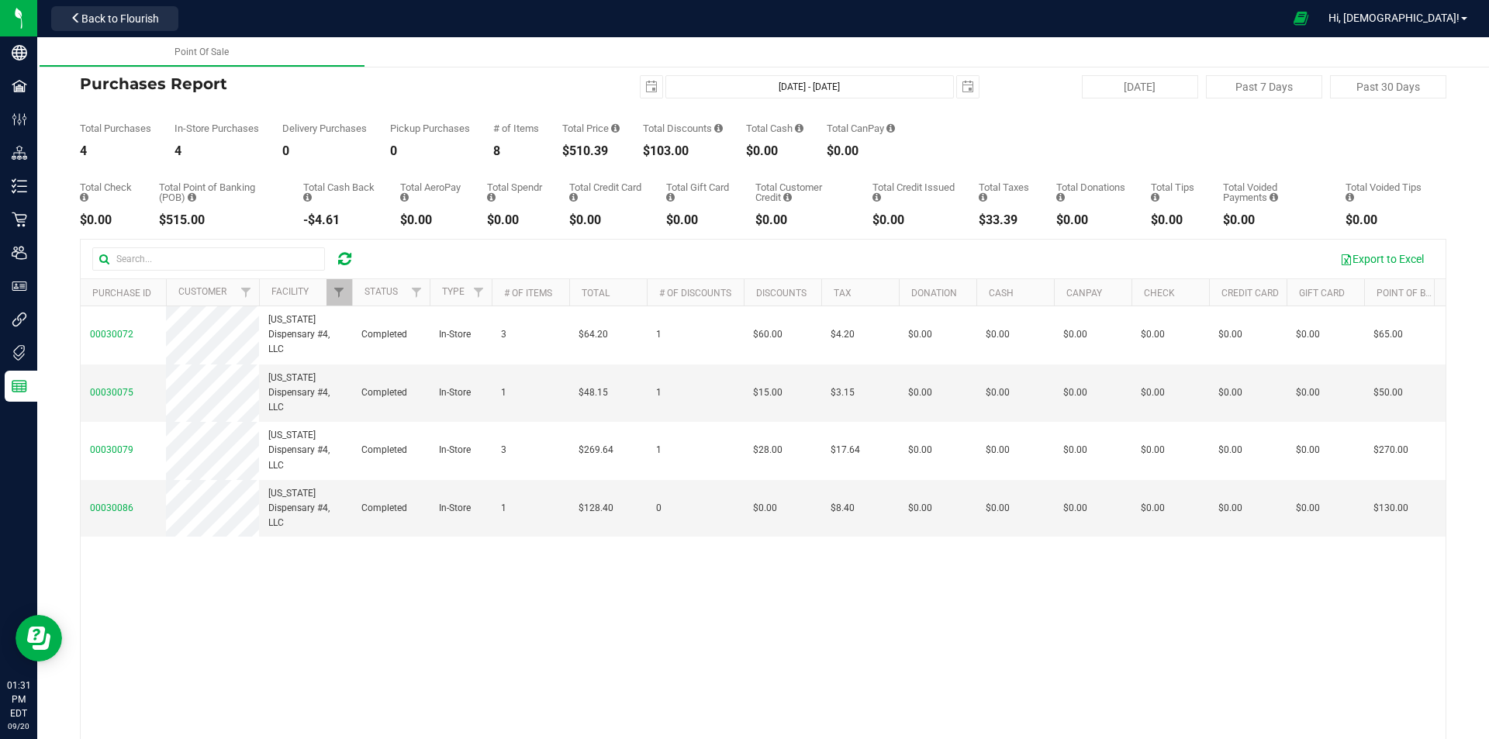
drag, startPoint x: 561, startPoint y: 145, endPoint x: 650, endPoint y: 157, distance: 89.9
click at [650, 157] on div "Total Purchases 4 In-Store Purchases 4 Delivery Purchases 0 Pickup Purchases 0 …" at bounding box center [763, 127] width 1366 height 59
click at [333, 302] on link "Filter" at bounding box center [339, 292] width 26 height 26
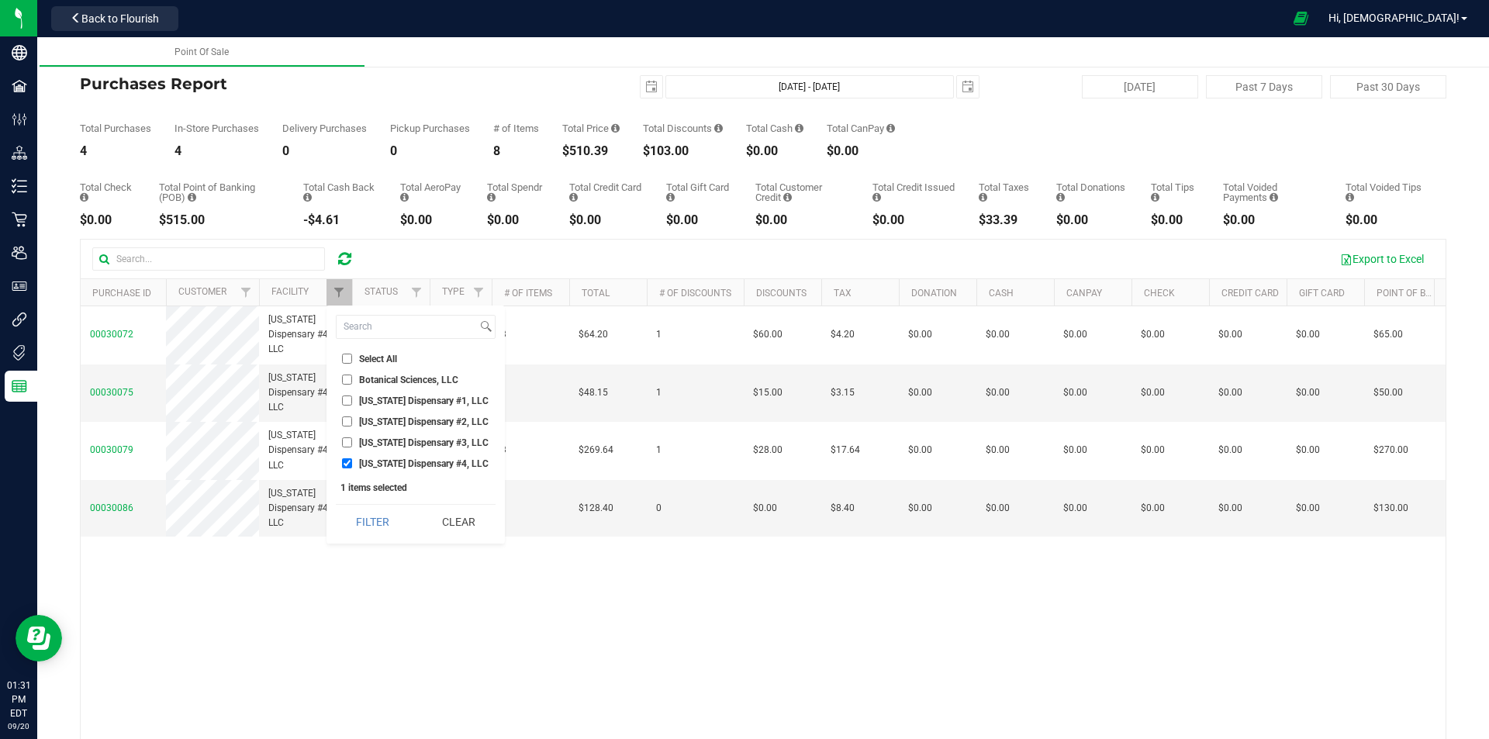
click at [349, 401] on input "Georgia Dispensary #1, LLC" at bounding box center [347, 400] width 10 height 10
checkbox input "true"
click at [347, 463] on input "Georgia Dispensary #4, LLC" at bounding box center [347, 463] width 10 height 10
checkbox input "false"
click at [371, 536] on button "Filter" at bounding box center [373, 522] width 74 height 34
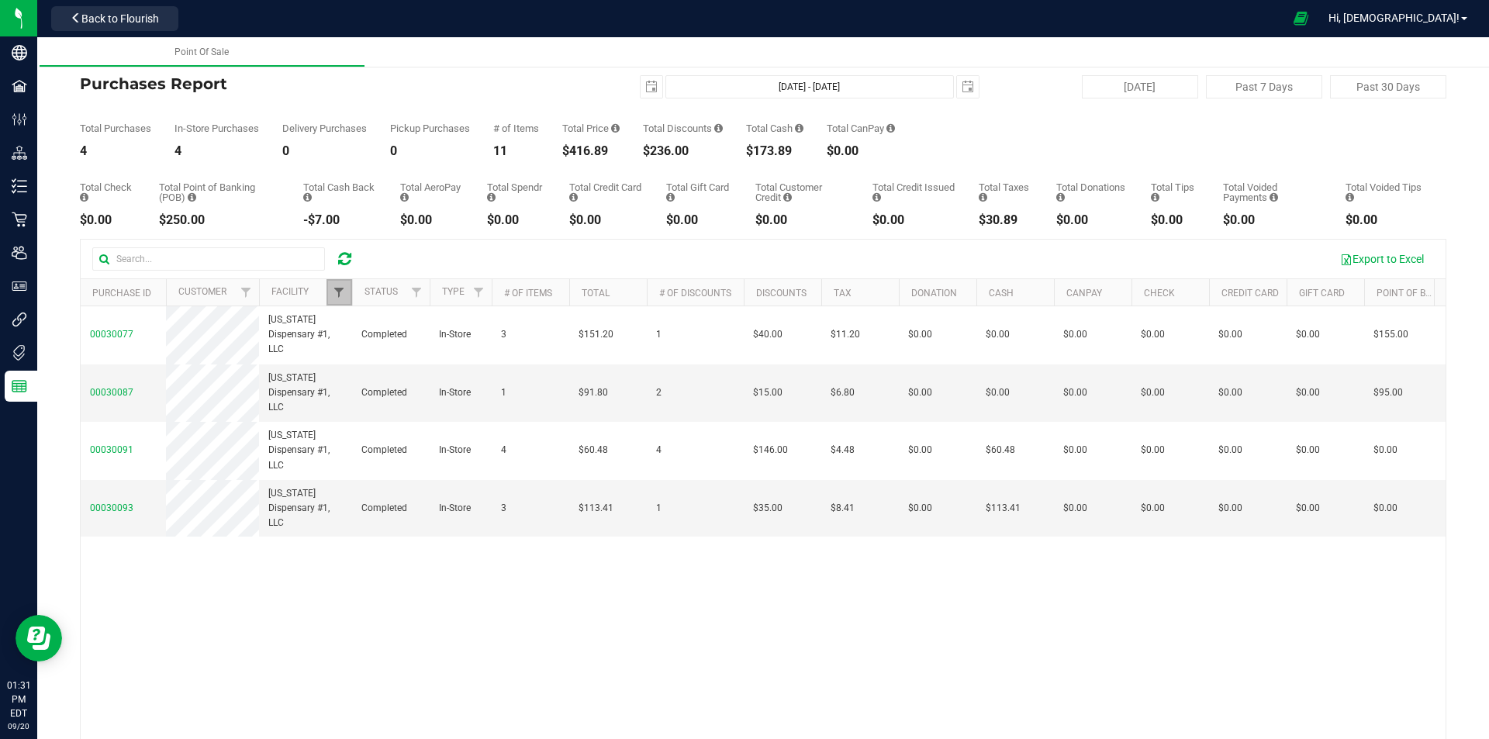
click at [336, 295] on span "Filter" at bounding box center [339, 292] width 12 height 12
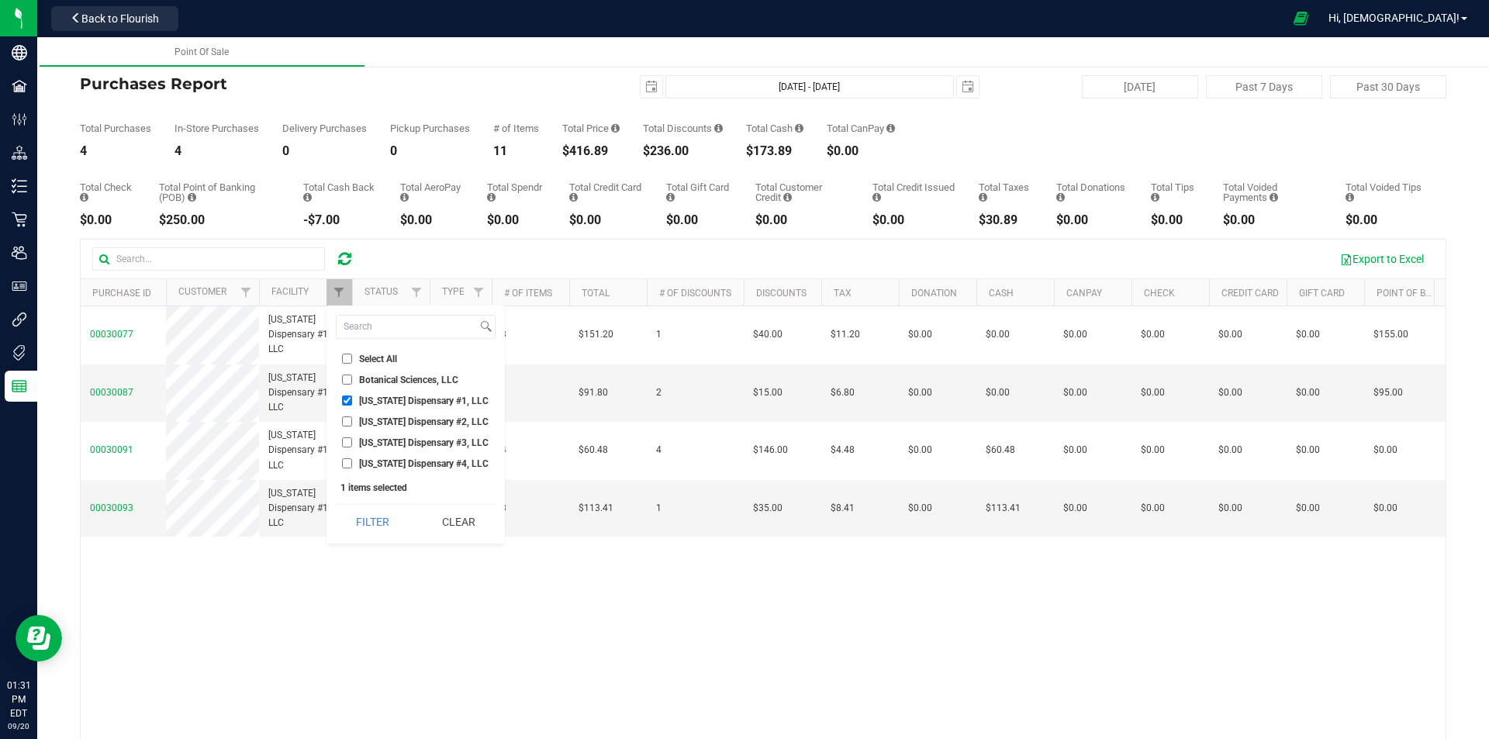
click at [347, 400] on input "Georgia Dispensary #1, LLC" at bounding box center [347, 400] width 10 height 10
checkbox input "false"
drag, startPoint x: 343, startPoint y: 423, endPoint x: 369, endPoint y: 476, distance: 58.6
click at [344, 423] on input "Georgia Dispensary #2, LLC" at bounding box center [347, 421] width 10 height 10
checkbox input "true"
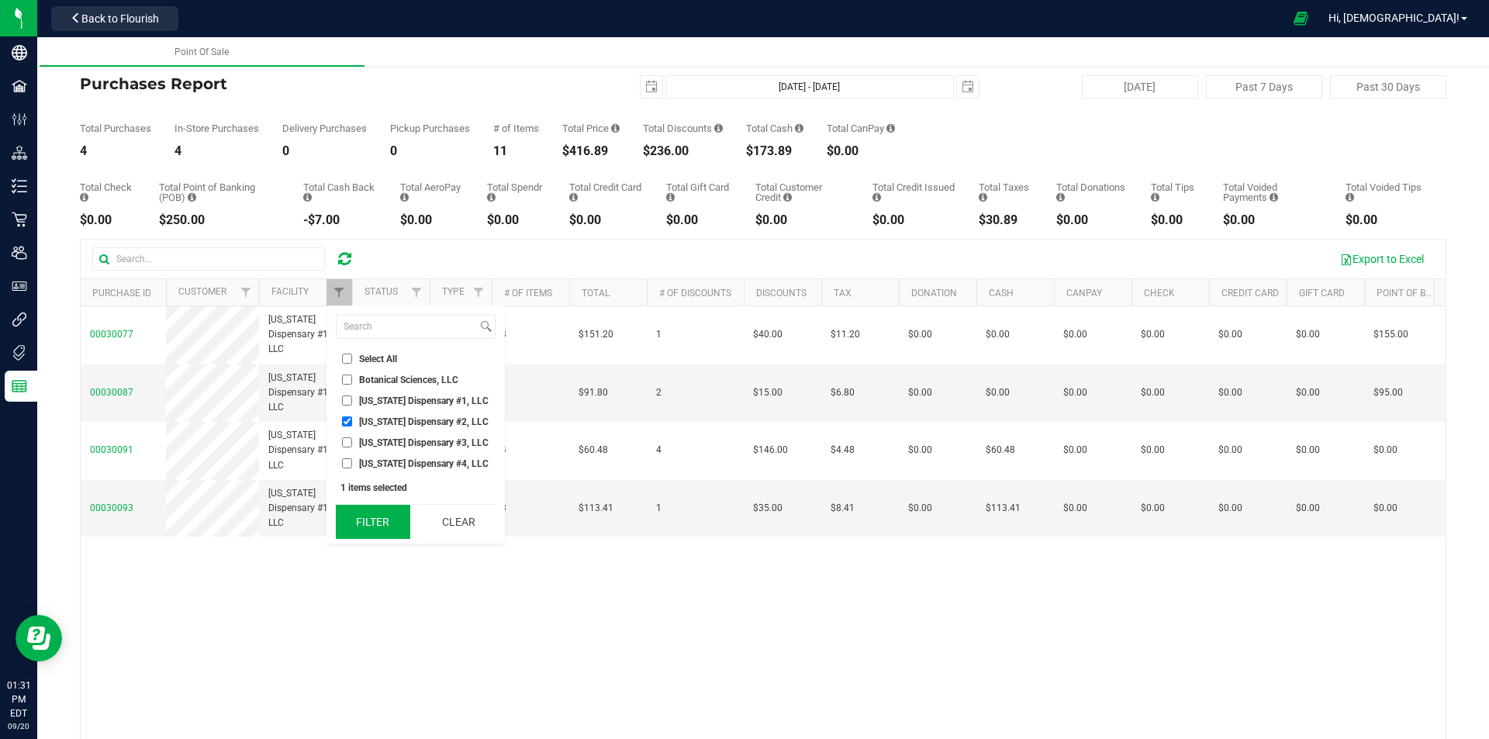
click at [370, 523] on button "Filter" at bounding box center [373, 522] width 74 height 34
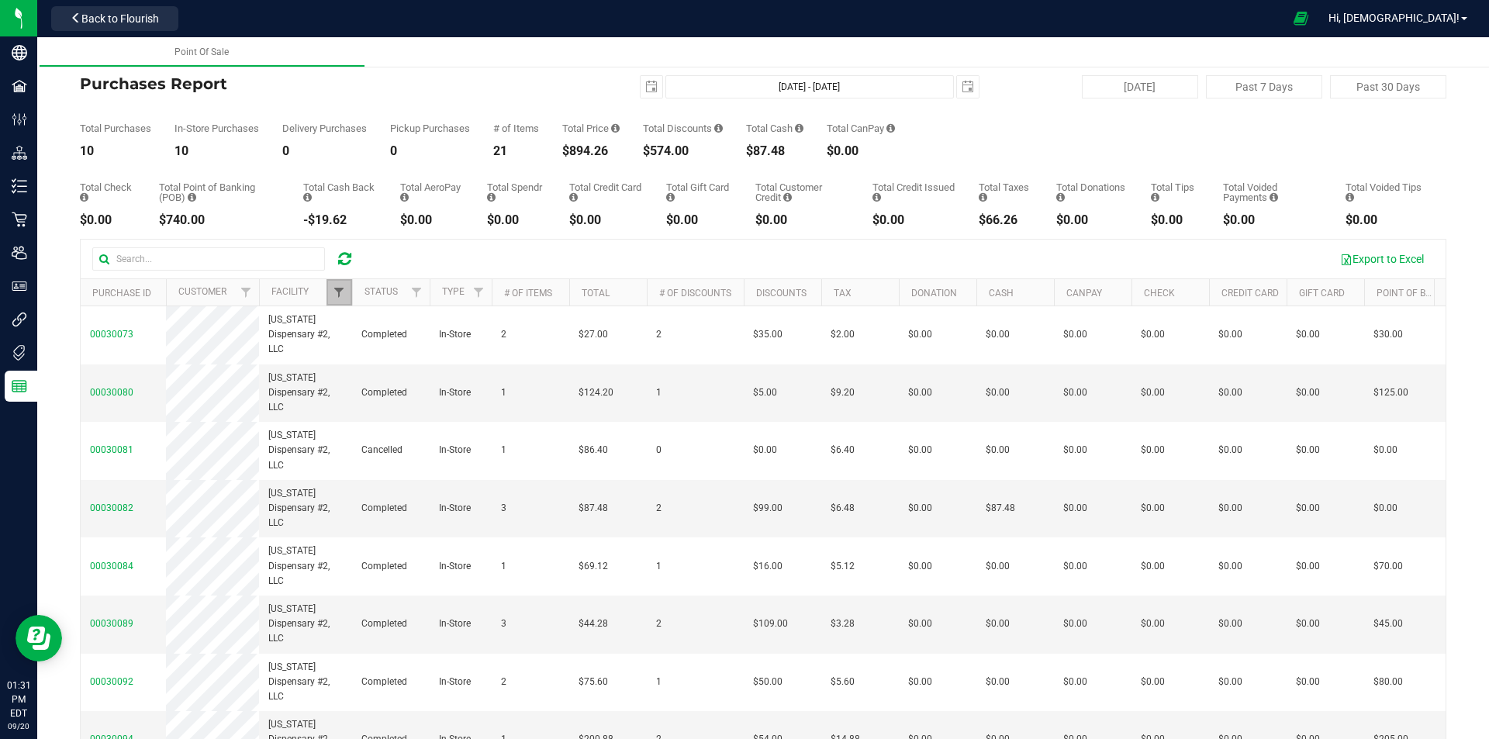
click at [343, 295] on span "Filter" at bounding box center [339, 292] width 12 height 12
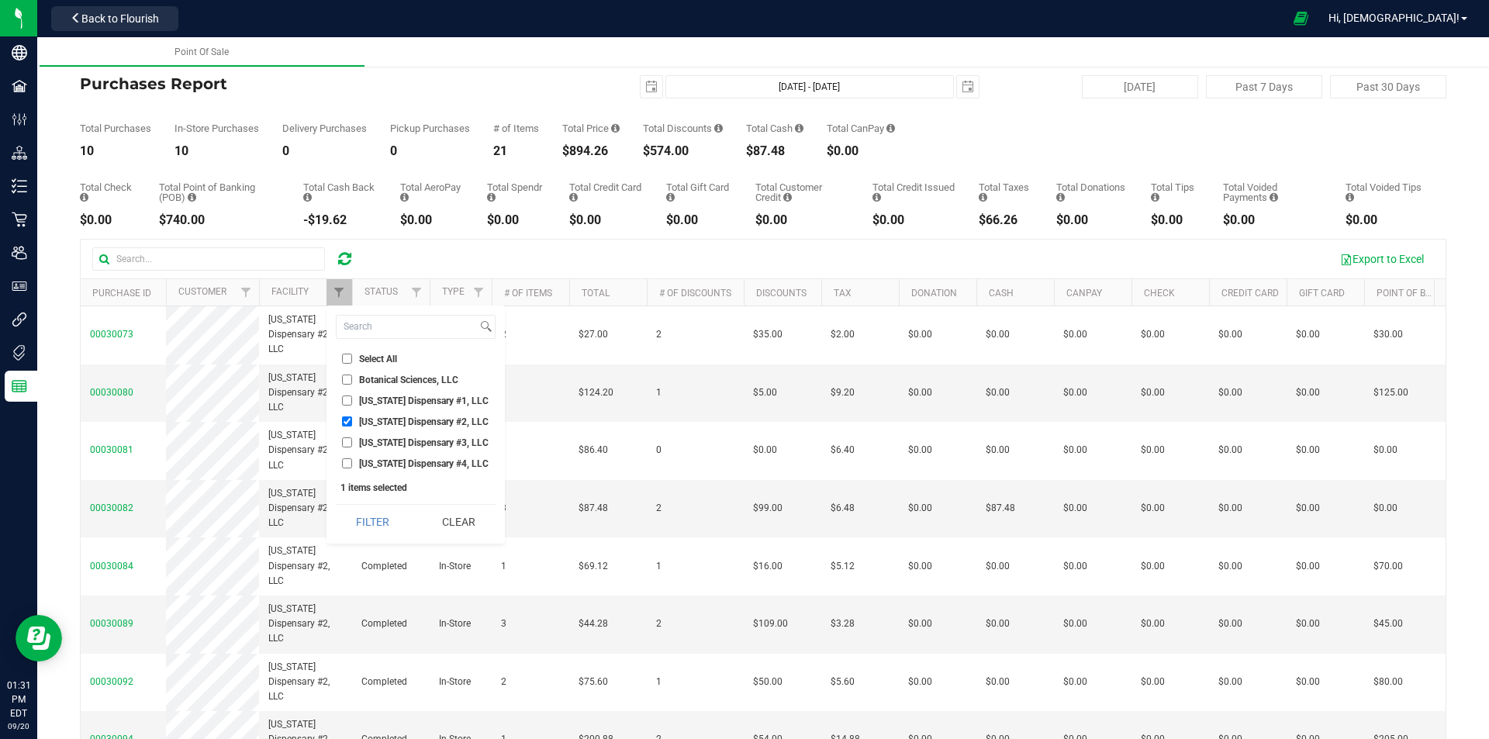
click at [347, 441] on input "Georgia Dispensary #3, LLC" at bounding box center [347, 442] width 10 height 10
checkbox input "true"
click at [348, 423] on input "Georgia Dispensary #2, LLC" at bounding box center [347, 421] width 10 height 10
checkbox input "false"
click at [357, 520] on button "Filter" at bounding box center [373, 522] width 74 height 34
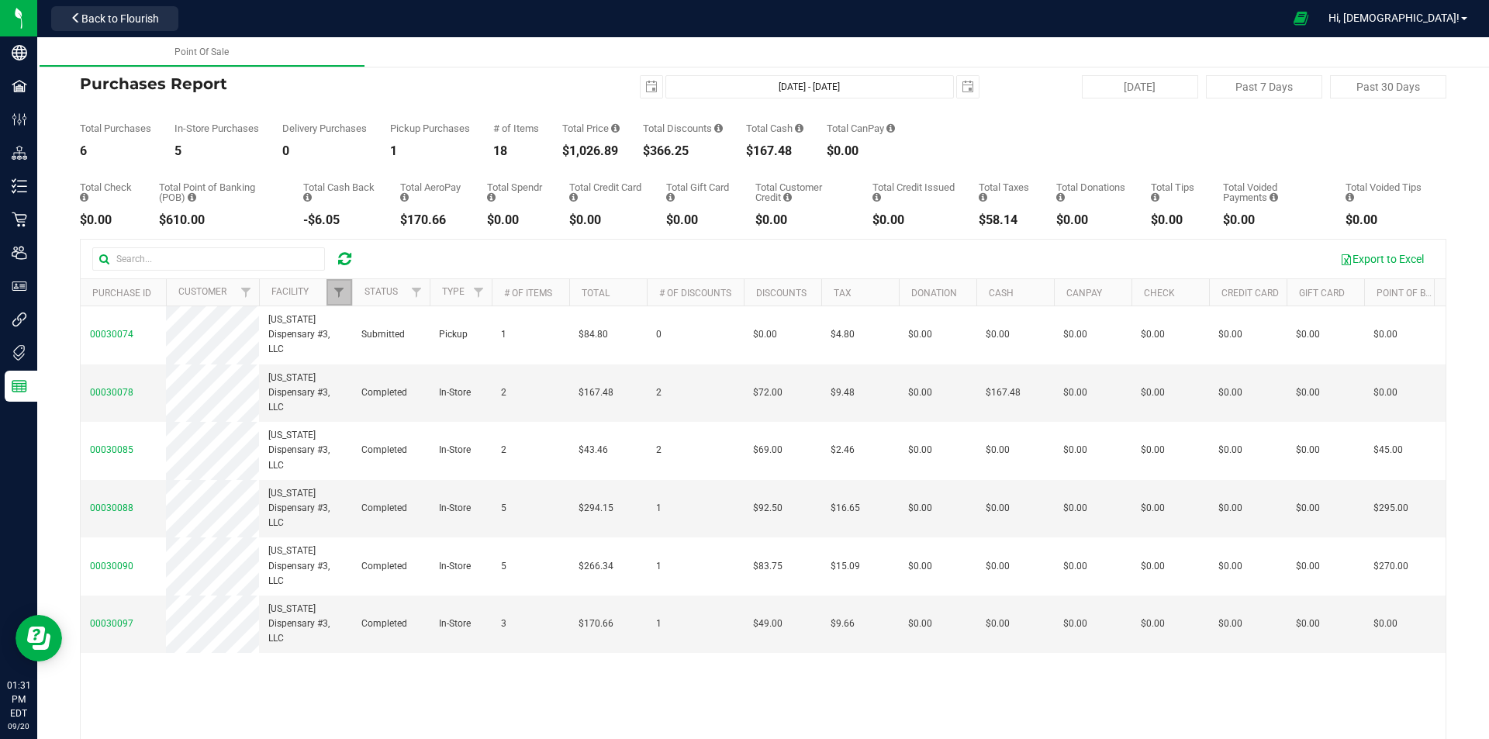
click at [332, 297] on link "Filter" at bounding box center [339, 292] width 26 height 26
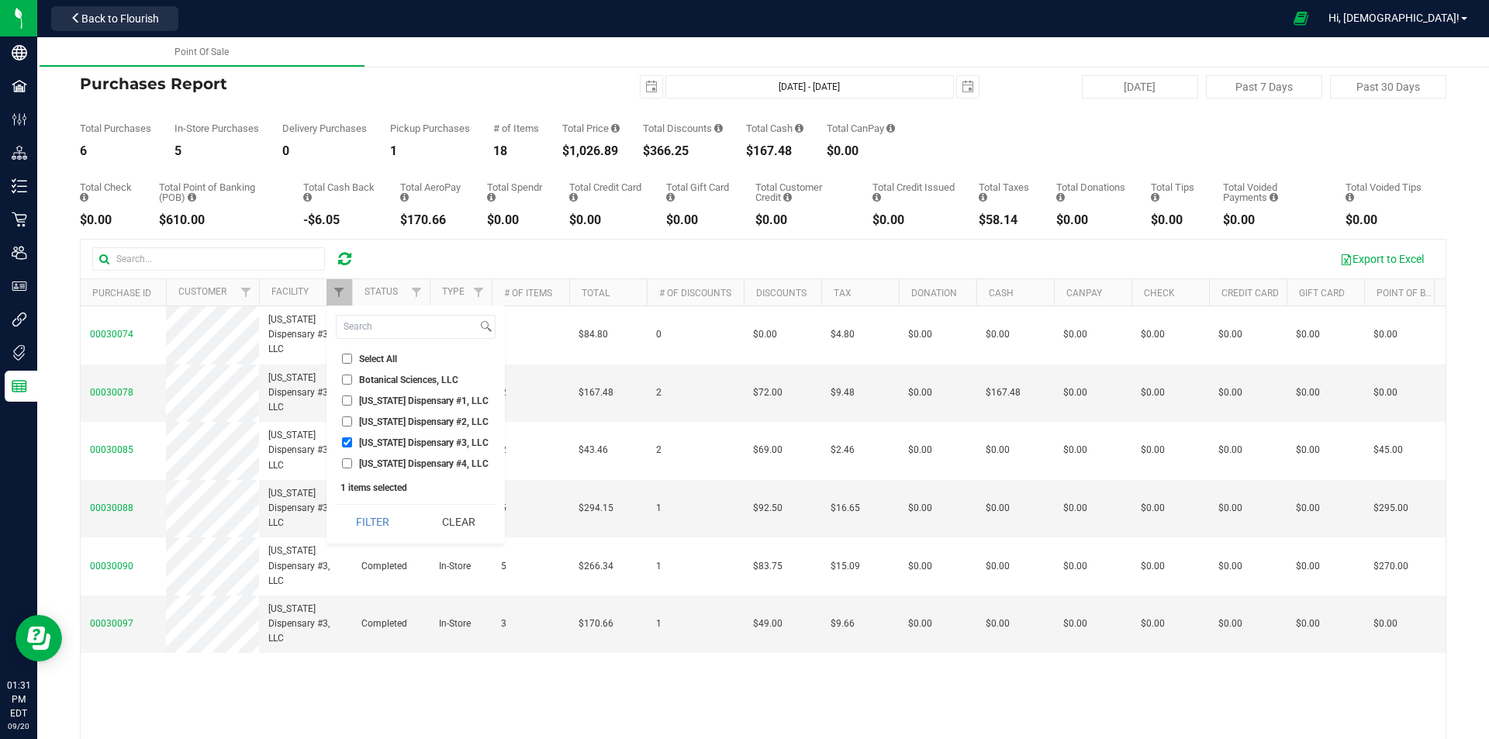
click at [347, 442] on input "Georgia Dispensary #3, LLC" at bounding box center [347, 442] width 10 height 10
checkbox input "false"
click at [352, 461] on label "Georgia Dispensary #4, LLC" at bounding box center [415, 463] width 147 height 10
click at [352, 461] on input "Georgia Dispensary #4, LLC" at bounding box center [347, 463] width 10 height 10
checkbox input "true"
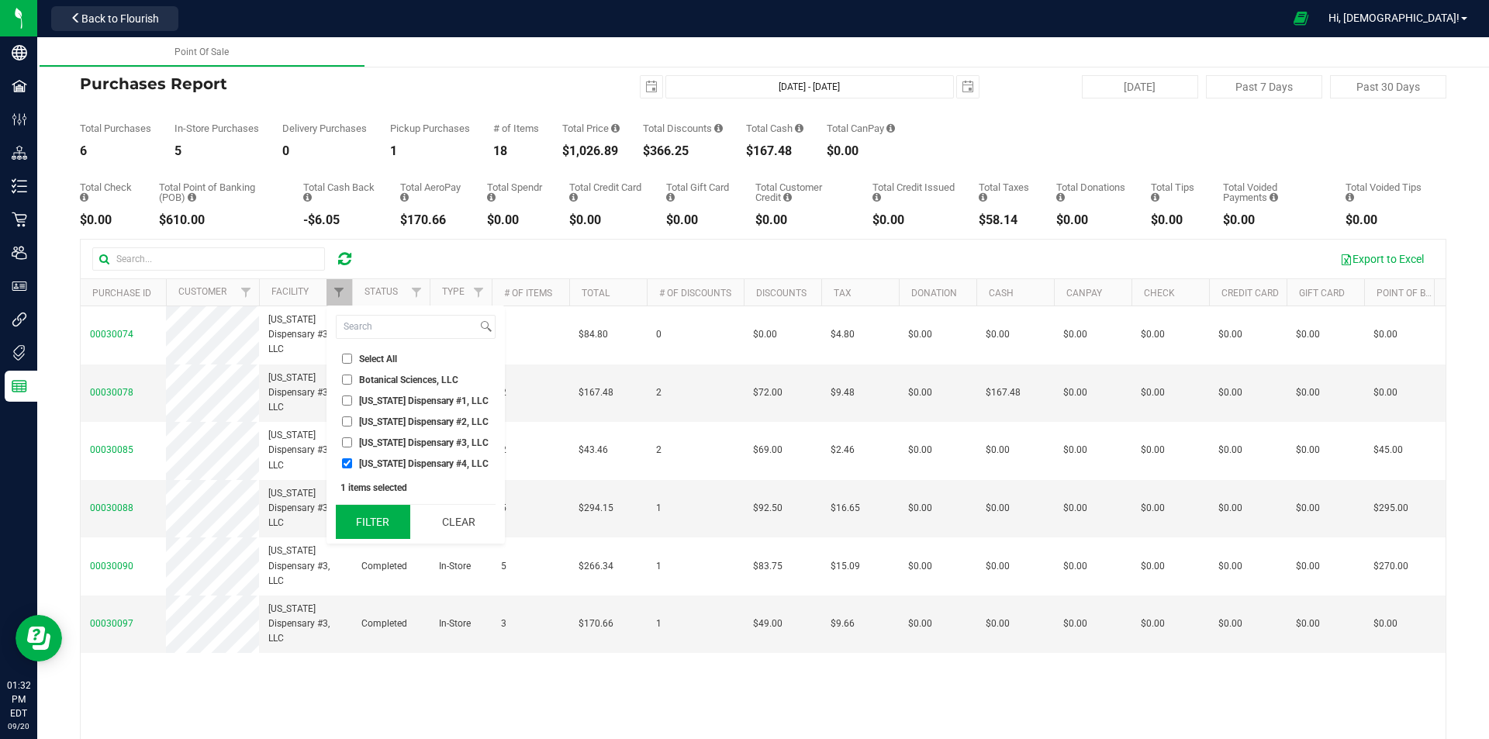
click at [383, 523] on button "Filter" at bounding box center [373, 522] width 74 height 34
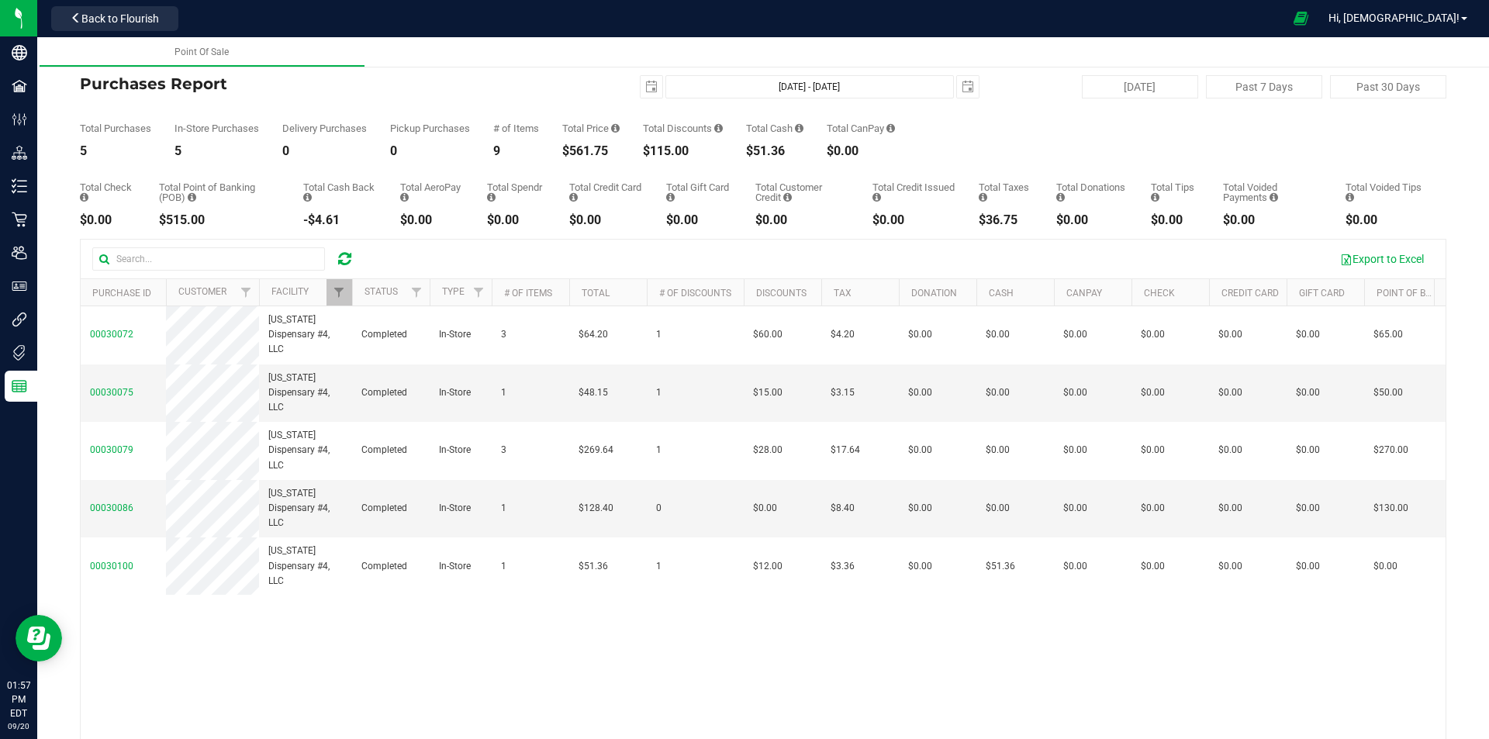
drag, startPoint x: 578, startPoint y: 148, endPoint x: 640, endPoint y: 150, distance: 62.0
click at [640, 150] on div "Total Purchases 5 In-Store Purchases 5 Delivery Purchases 0 Pickup Purchases 0 …" at bounding box center [763, 127] width 1366 height 59
click at [597, 99] on div "Total Purchases 5 In-Store Purchases 5 Delivery Purchases 0 Pickup Purchases 0 …" at bounding box center [763, 127] width 1366 height 59
